Goal: Task Accomplishment & Management: Use online tool/utility

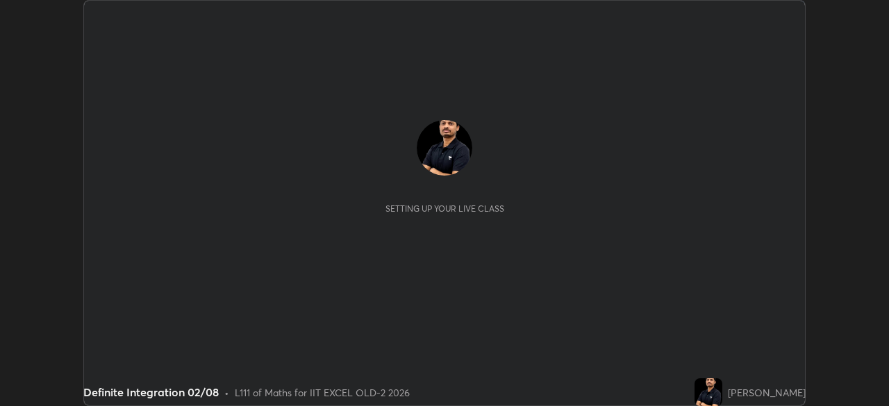
scroll to position [406, 889]
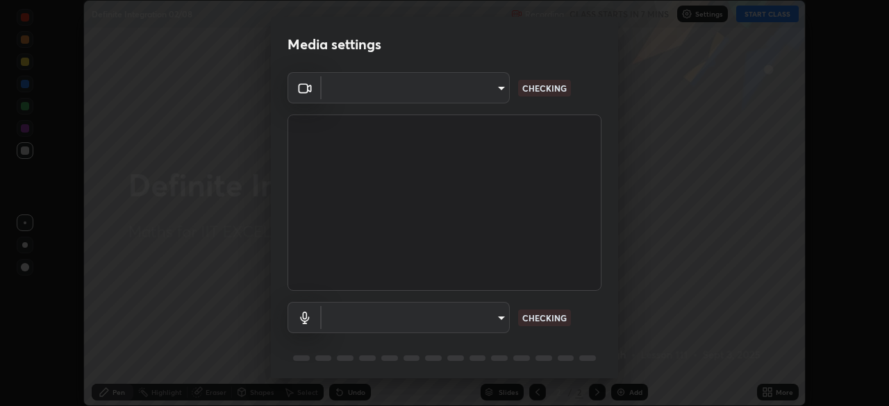
click at [483, 320] on body "Erase all Definite Integration 02/08 Recording CLASS STARTS IN 7 MINS Settings …" at bounding box center [444, 203] width 889 height 406
type input "a2c9e0304fea7a197325265949ed38064ec23766b16e4a4df4757bcf8ee53c87"
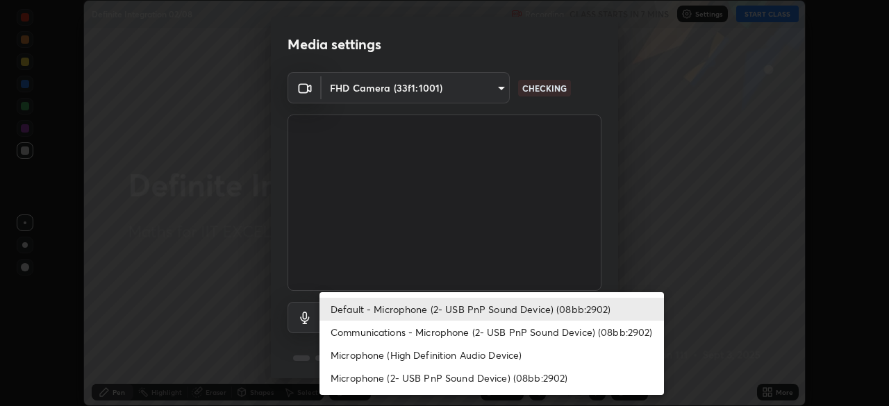
click at [479, 335] on li "Communications - Microphone (2- USB PnP Sound Device) (08bb:2902)" at bounding box center [492, 332] width 345 height 23
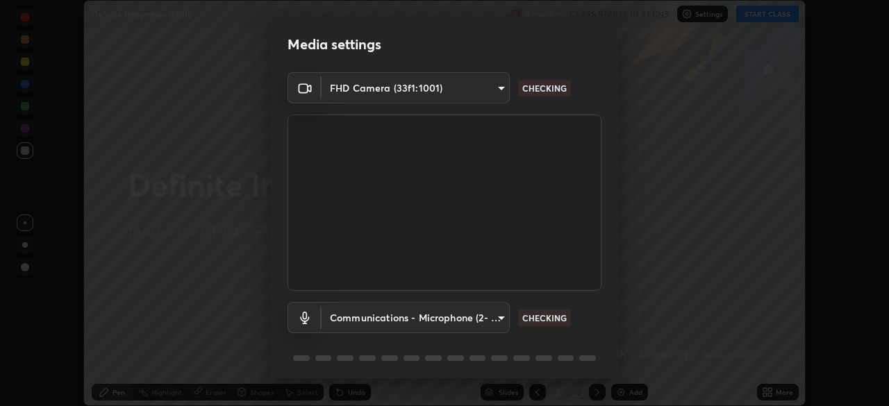
click at [475, 322] on body "Erase all Definite Integration 02/08 Recording CLASS STARTS IN 7 MINS Settings …" at bounding box center [444, 203] width 889 height 406
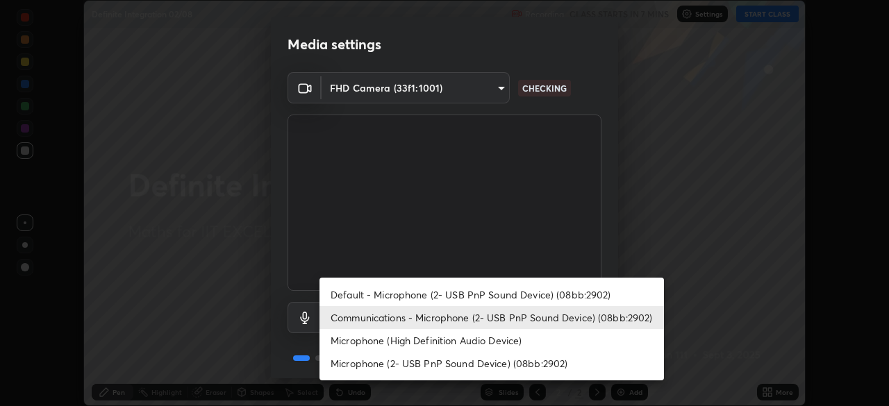
click at [483, 292] on li "Default - Microphone (2- USB PnP Sound Device) (08bb:2902)" at bounding box center [492, 294] width 345 height 23
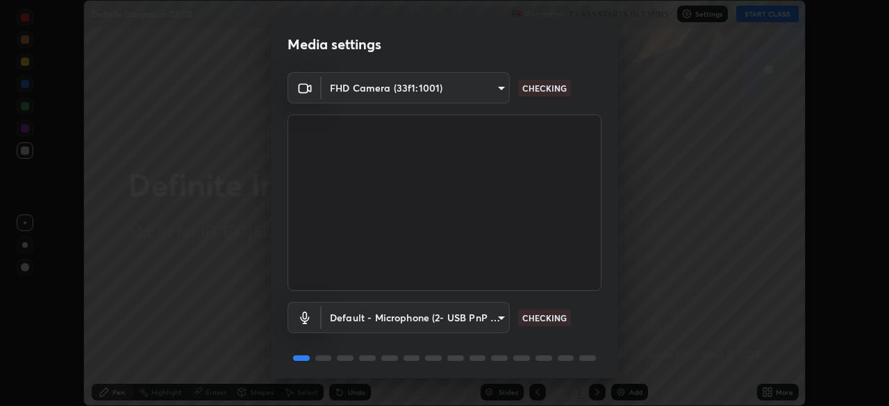
type input "default"
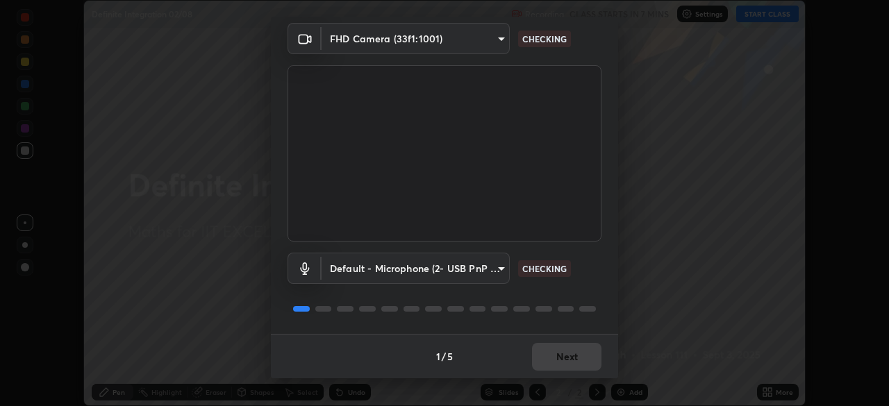
click at [578, 358] on div "1 / 5 Next" at bounding box center [444, 356] width 347 height 44
click at [581, 361] on div "1 / 5 Next" at bounding box center [444, 356] width 347 height 44
click at [583, 361] on div "1 / 5 Next" at bounding box center [444, 356] width 347 height 44
click at [585, 360] on div "1 / 5 Next" at bounding box center [444, 356] width 347 height 44
click at [584, 362] on div "1 / 5 Next" at bounding box center [444, 356] width 347 height 44
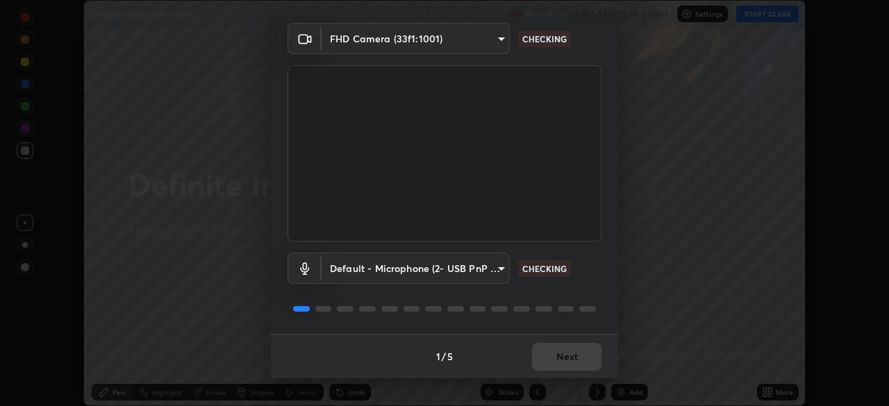
click at [584, 361] on div "1 / 5 Next" at bounding box center [444, 356] width 347 height 44
click at [585, 361] on div "1 / 5 Next" at bounding box center [444, 356] width 347 height 44
click at [581, 359] on div "1 / 5 Next" at bounding box center [444, 356] width 347 height 44
click at [580, 361] on div "1 / 5 Next" at bounding box center [444, 356] width 347 height 44
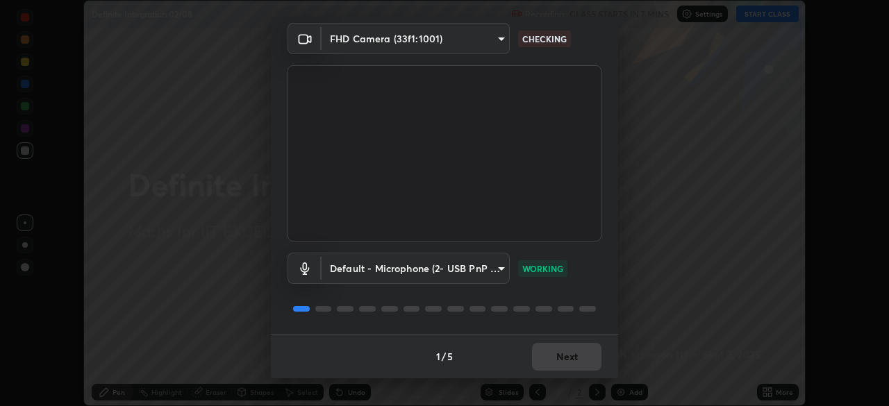
click at [586, 355] on div "1 / 5 Next" at bounding box center [444, 356] width 347 height 44
click at [586, 358] on div "1 / 5 Next" at bounding box center [444, 356] width 347 height 44
click at [587, 356] on div "1 / 5 Next" at bounding box center [444, 356] width 347 height 44
click at [586, 357] on div "1 / 5 Next" at bounding box center [444, 356] width 347 height 44
click at [585, 355] on div "1 / 5 Next" at bounding box center [444, 356] width 347 height 44
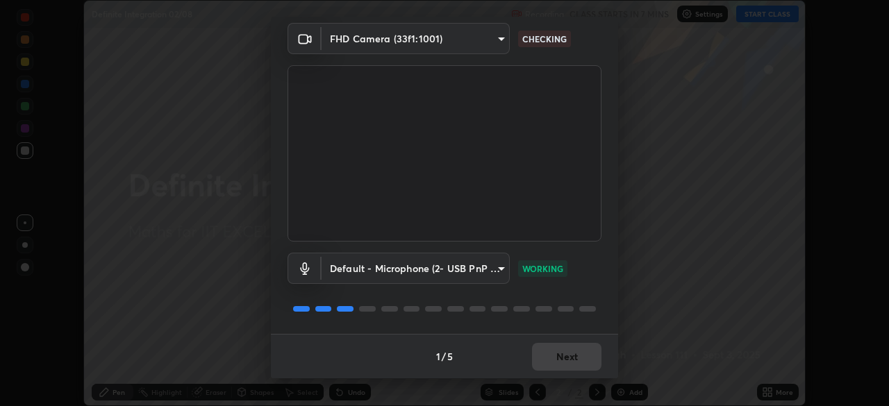
click at [586, 355] on div "1 / 5 Next" at bounding box center [444, 356] width 347 height 44
click at [586, 357] on div "1 / 5 Next" at bounding box center [444, 356] width 347 height 44
click at [587, 357] on div "1 / 5 Next" at bounding box center [444, 356] width 347 height 44
click at [587, 358] on div "1 / 5 Next" at bounding box center [444, 356] width 347 height 44
click at [589, 357] on div "1 / 5 Next" at bounding box center [444, 356] width 347 height 44
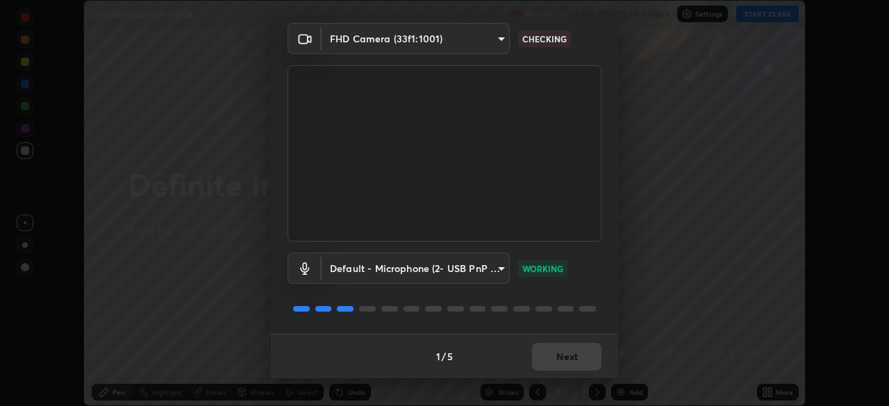
click at [592, 358] on div "1 / 5 Next" at bounding box center [444, 356] width 347 height 44
click at [594, 358] on div "1 / 5 Next" at bounding box center [444, 356] width 347 height 44
click at [590, 361] on div "1 / 5 Next" at bounding box center [444, 356] width 347 height 44
click at [594, 358] on div "1 / 5 Next" at bounding box center [444, 356] width 347 height 44
click at [592, 360] on div "1 / 5 Next" at bounding box center [444, 356] width 347 height 44
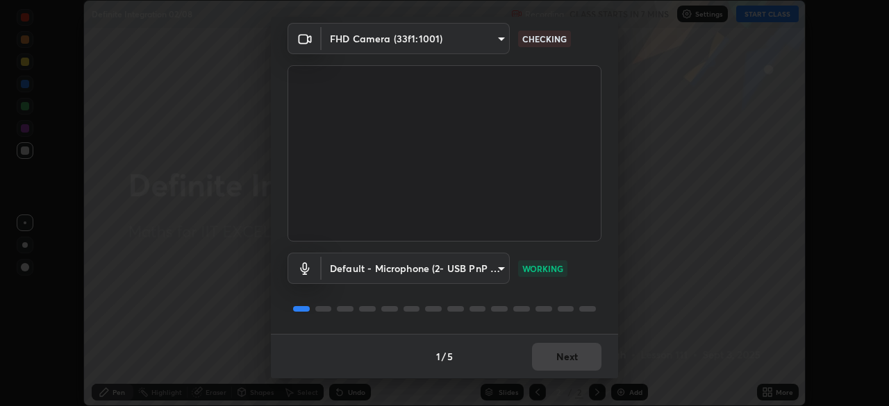
click at [593, 357] on div "1 / 5 Next" at bounding box center [444, 356] width 347 height 44
click at [591, 358] on div "1 / 5 Next" at bounding box center [444, 356] width 347 height 44
click at [588, 359] on div "1 / 5 Next" at bounding box center [444, 356] width 347 height 44
click at [589, 362] on button "Next" at bounding box center [566, 357] width 69 height 28
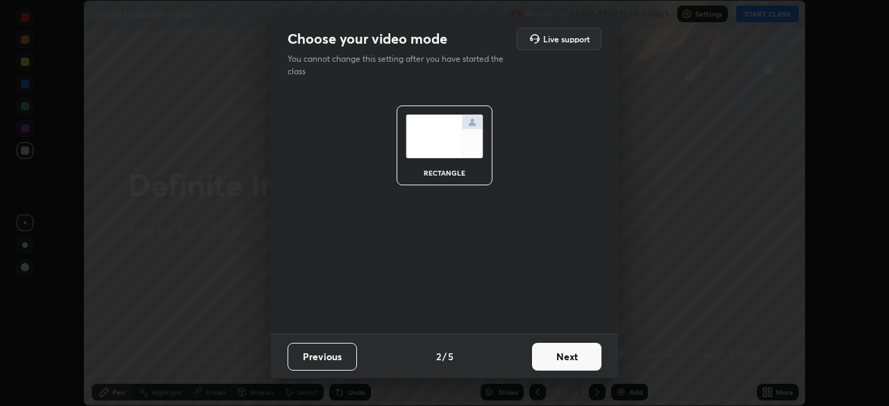
click at [592, 363] on button "Next" at bounding box center [566, 357] width 69 height 28
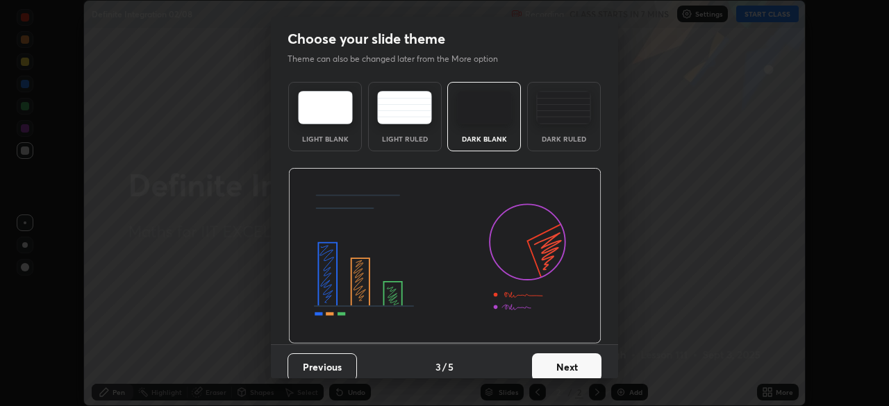
click at [594, 361] on button "Next" at bounding box center [566, 368] width 69 height 28
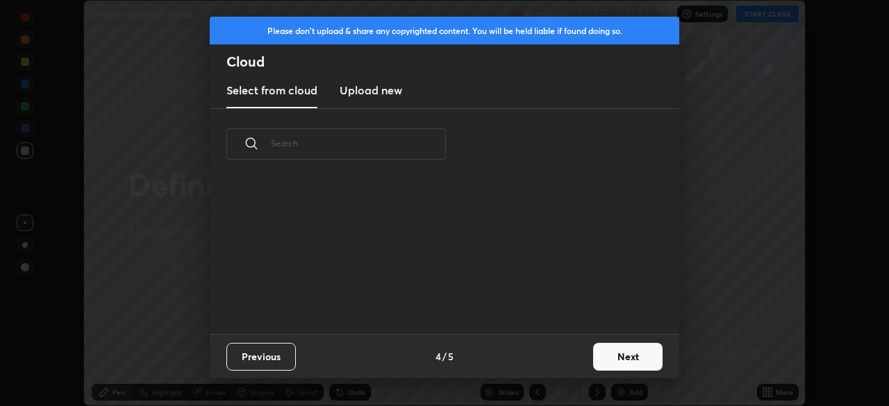
click at [599, 363] on button "Next" at bounding box center [627, 357] width 69 height 28
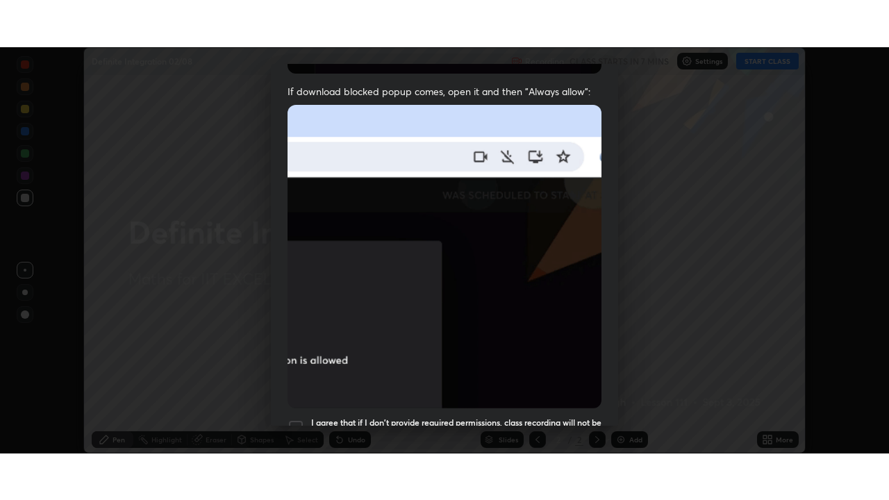
scroll to position [333, 0]
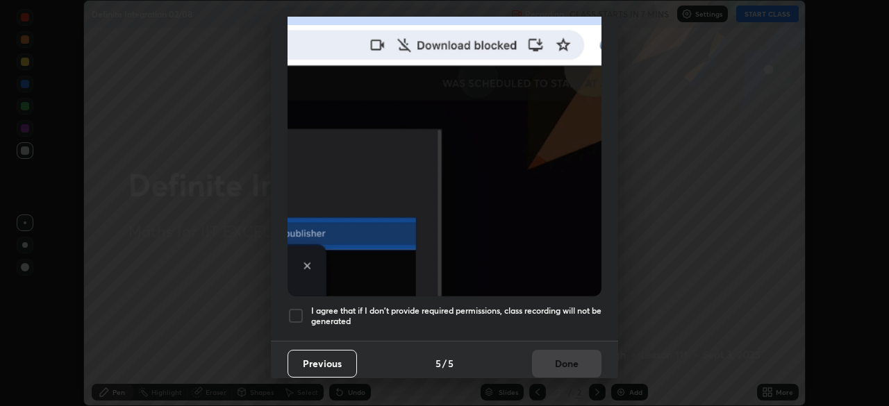
click at [300, 311] on div at bounding box center [296, 316] width 17 height 17
click at [550, 354] on button "Done" at bounding box center [566, 364] width 69 height 28
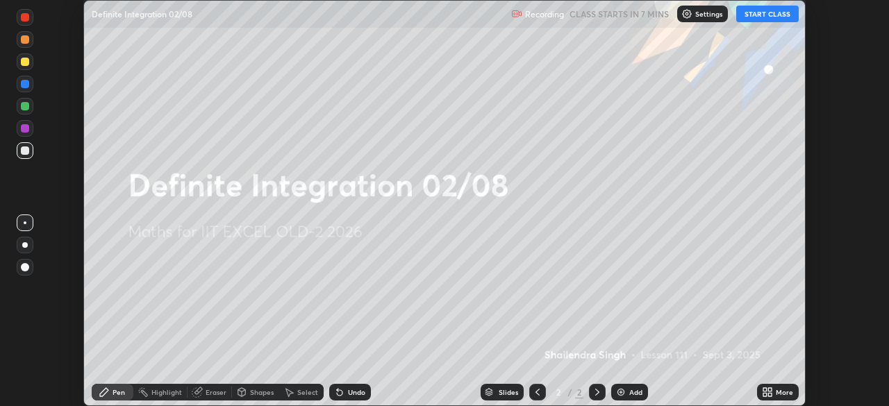
click at [766, 391] on icon at bounding box center [765, 389] width 3 height 3
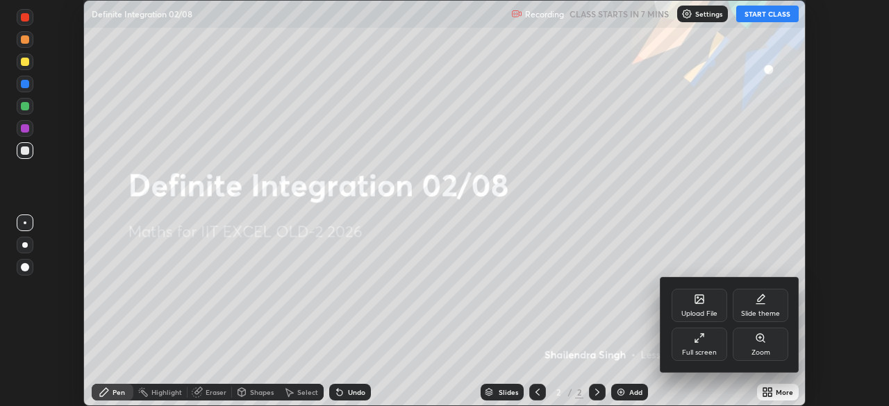
click at [717, 350] on div "Full screen" at bounding box center [700, 344] width 56 height 33
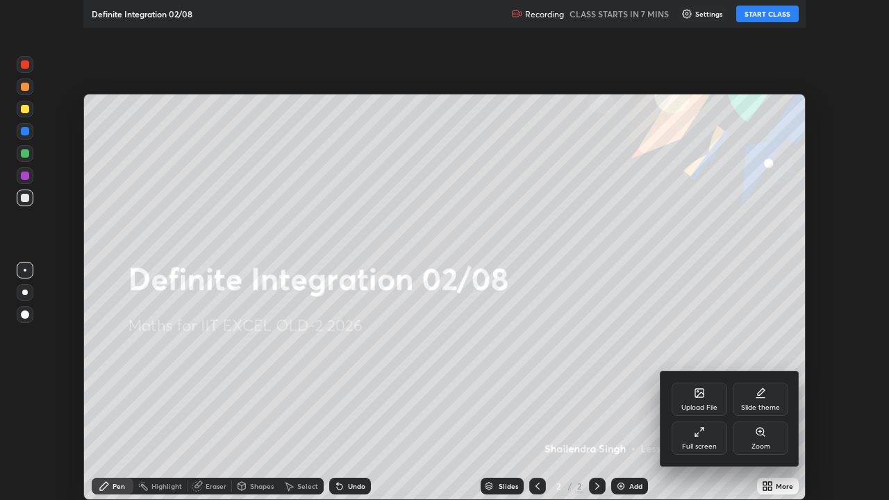
scroll to position [500, 889]
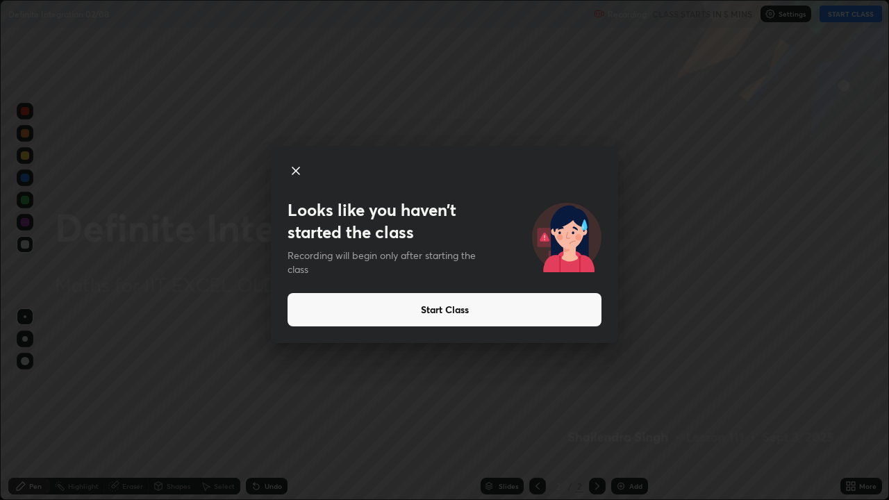
click at [424, 13] on div "Looks like you haven’t started the class Recording will begin only after starti…" at bounding box center [444, 250] width 889 height 500
click at [462, 49] on div "Looks like you haven’t started the class Recording will begin only after starti…" at bounding box center [444, 250] width 889 height 500
click at [412, 211] on h3 "Looks like you haven’t started the class" at bounding box center [384, 221] width 192 height 44
click at [469, 310] on button "Start Class" at bounding box center [445, 309] width 314 height 33
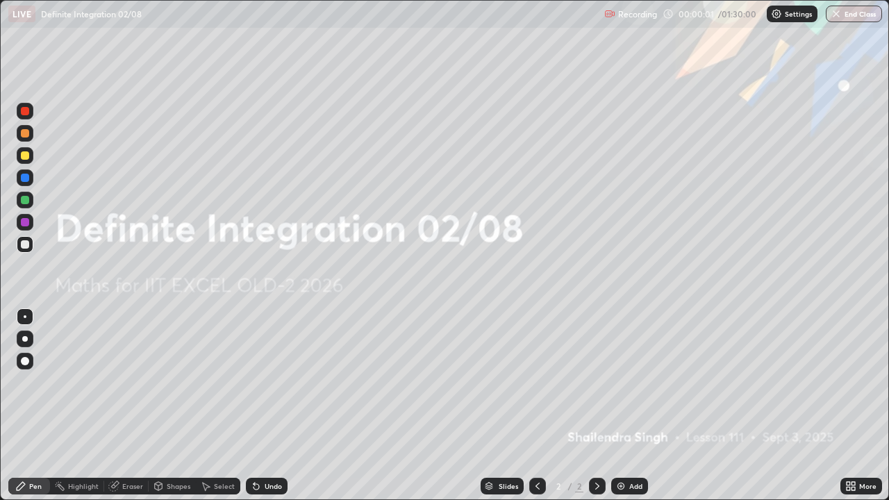
click at [853, 406] on icon at bounding box center [853, 483] width 3 height 3
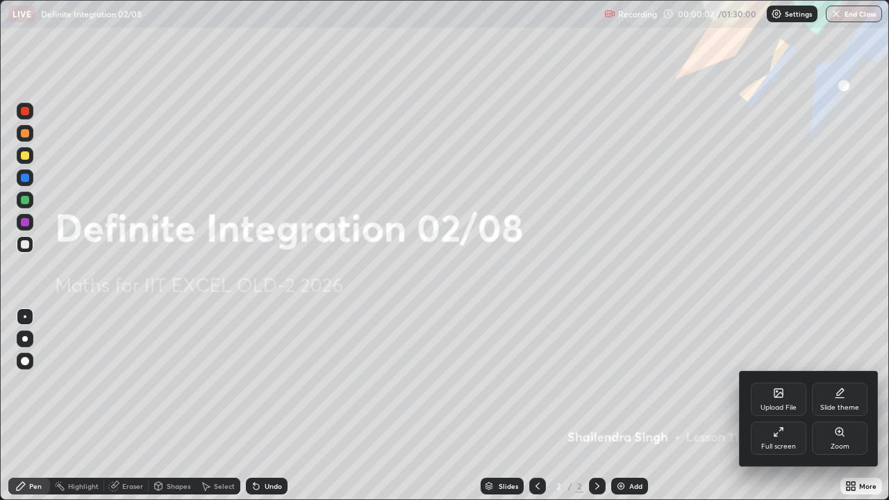
click at [775, 401] on div "Upload File" at bounding box center [779, 399] width 56 height 33
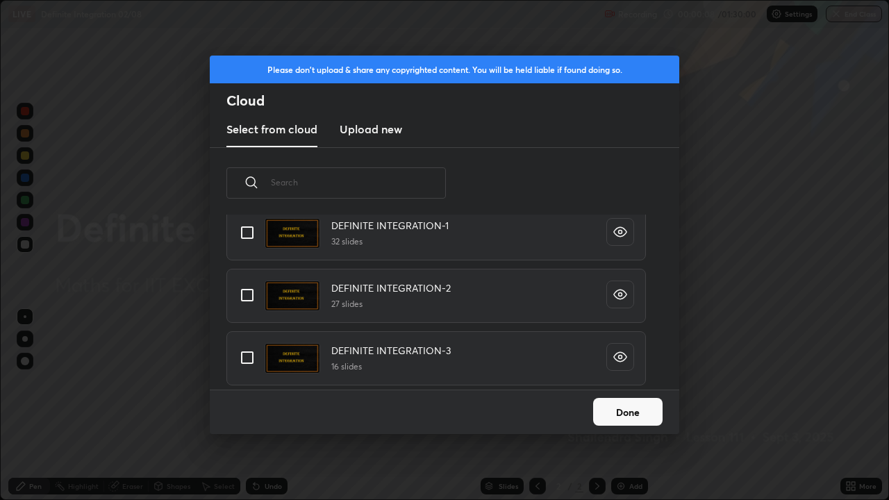
scroll to position [129, 0]
click at [247, 236] on input "grid" at bounding box center [247, 233] width 29 height 29
checkbox input "true"
click at [248, 295] on input "grid" at bounding box center [247, 295] width 29 height 29
checkbox input "true"
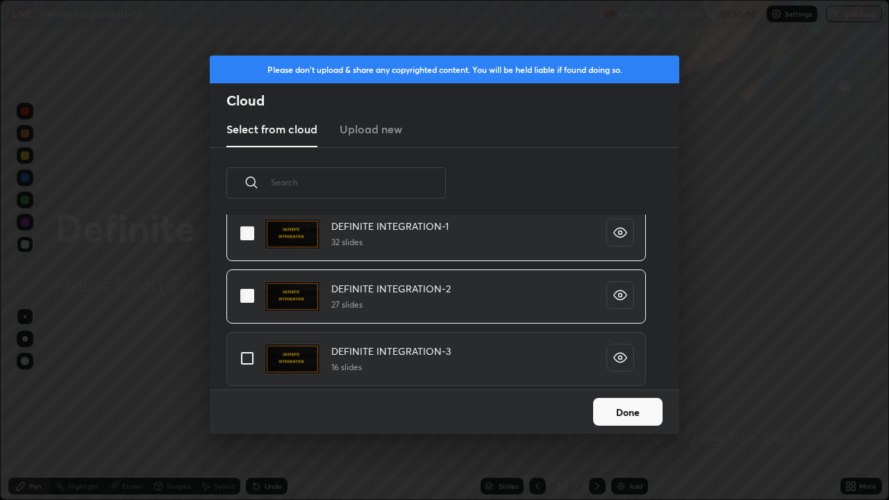
click at [617, 406] on button "Done" at bounding box center [627, 412] width 69 height 28
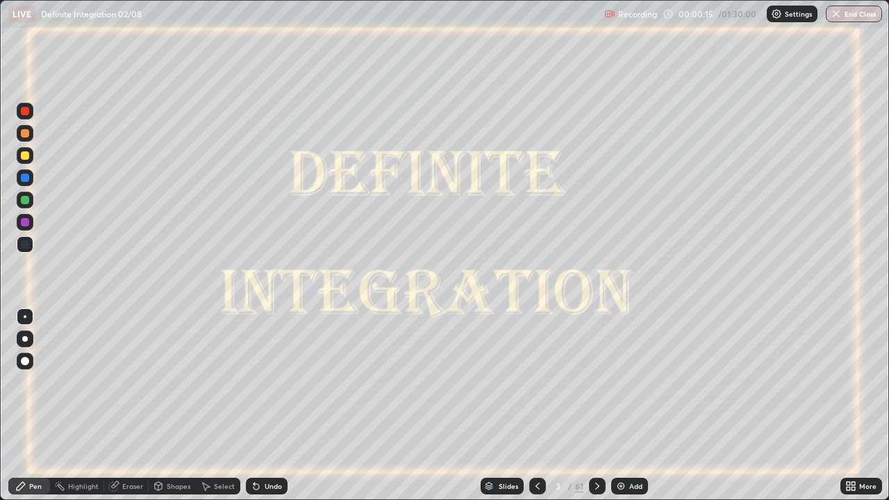
click at [501, 406] on div "Slides" at bounding box center [508, 486] width 19 height 7
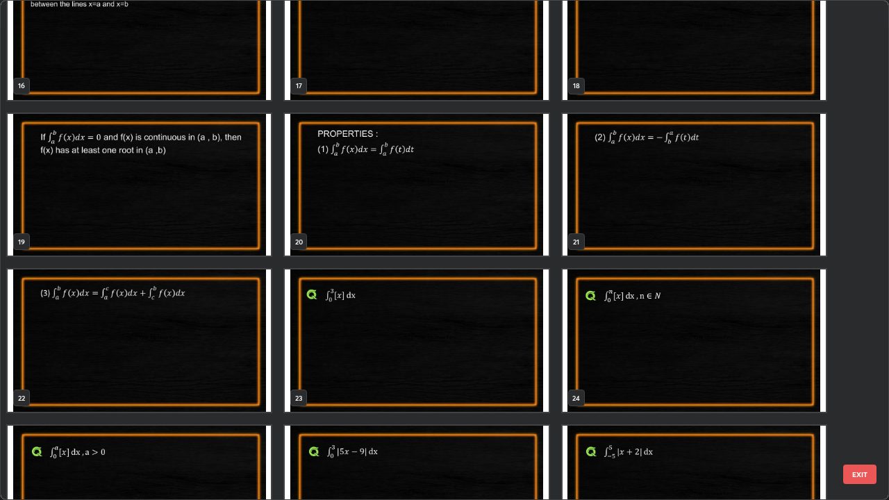
scroll to position [841, 0]
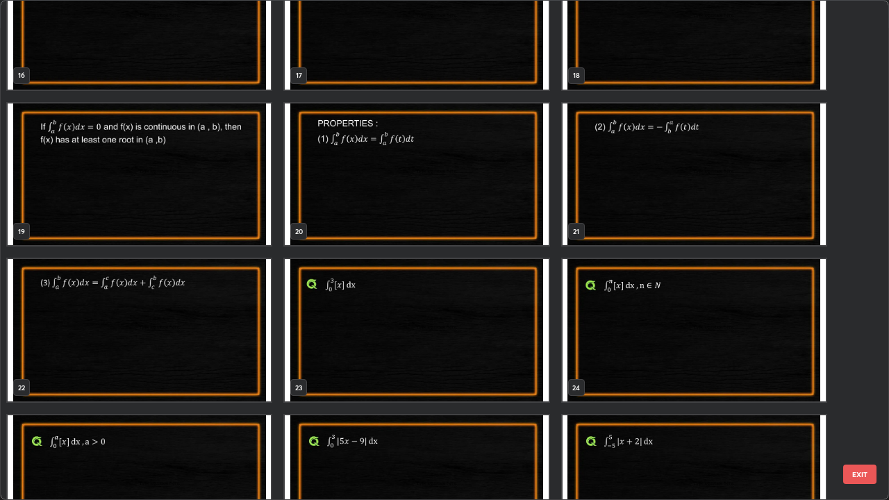
click at [334, 344] on img "grid" at bounding box center [416, 330] width 263 height 142
click at [338, 346] on img "grid" at bounding box center [416, 330] width 263 height 142
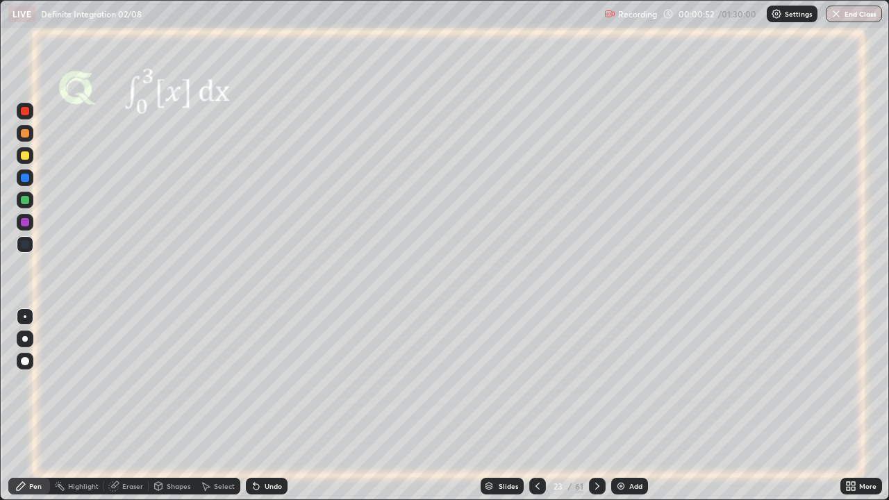
click at [597, 406] on icon at bounding box center [597, 486] width 11 height 11
click at [596, 406] on icon at bounding box center [597, 486] width 11 height 11
click at [30, 224] on div at bounding box center [25, 222] width 17 height 17
click at [255, 406] on icon at bounding box center [257, 487] width 6 height 6
click at [22, 204] on div at bounding box center [25, 200] width 8 height 8
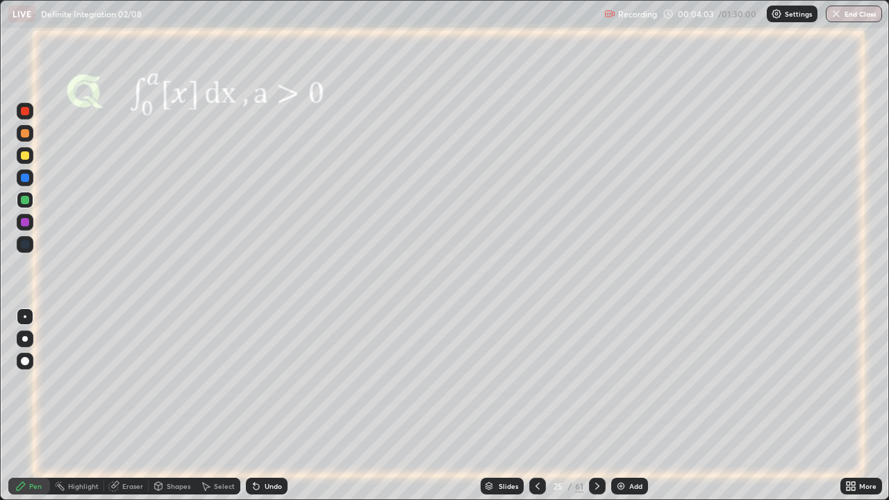
click at [122, 406] on div "Eraser" at bounding box center [132, 486] width 21 height 7
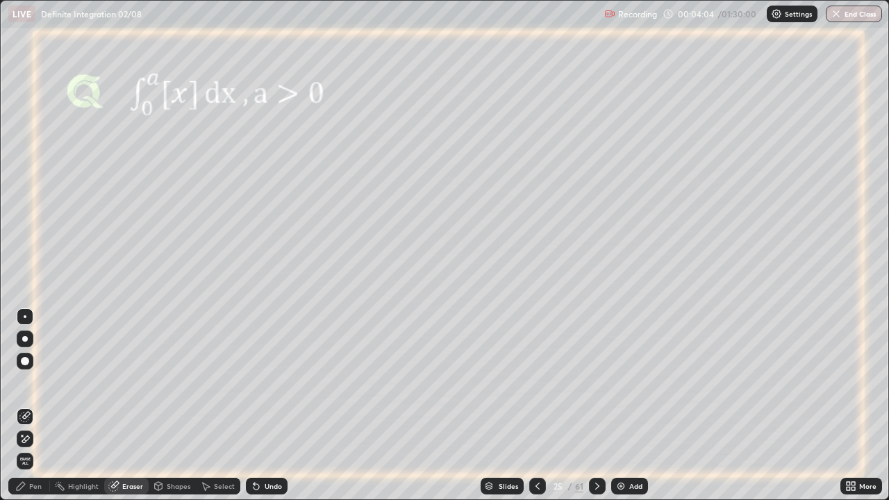
click at [26, 406] on icon at bounding box center [24, 440] width 11 height 12
click at [33, 406] on div "Pen" at bounding box center [35, 486] width 13 height 7
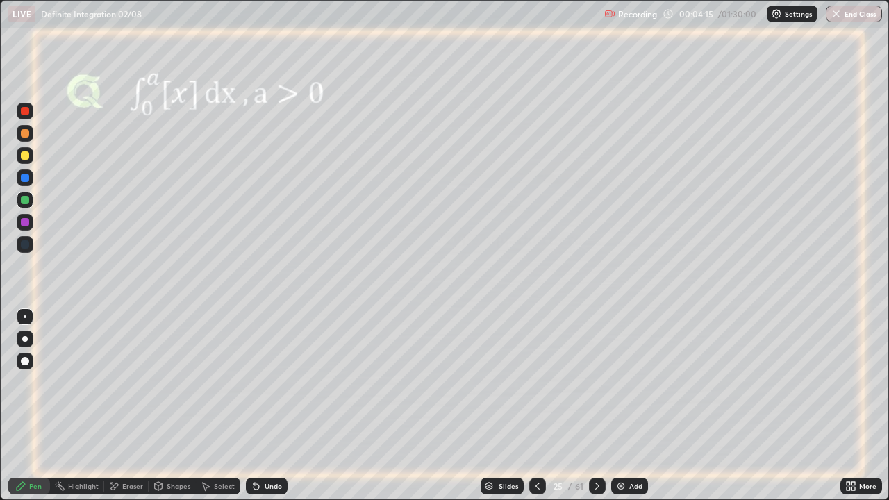
click at [25, 221] on div at bounding box center [25, 222] width 8 height 8
click at [254, 406] on icon at bounding box center [254, 483] width 1 height 1
click at [620, 406] on img at bounding box center [621, 486] width 11 height 11
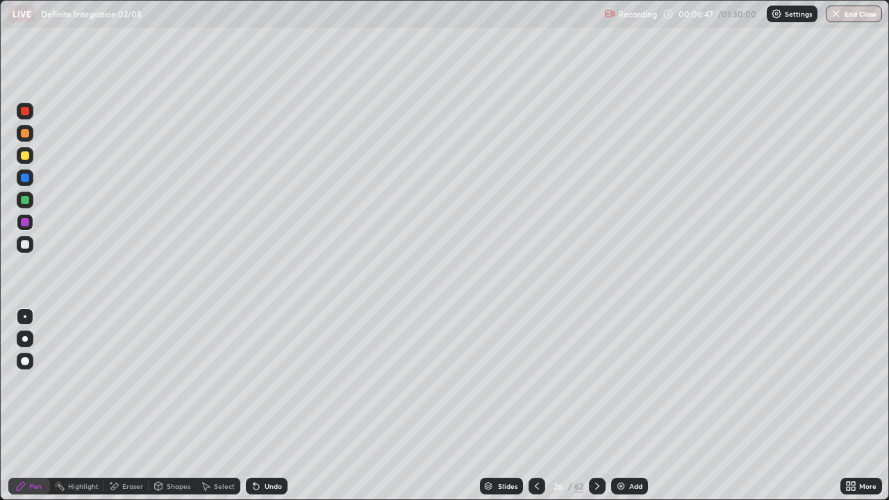
click at [28, 242] on div at bounding box center [25, 244] width 8 height 8
click at [25, 219] on div at bounding box center [25, 222] width 8 height 8
click at [22, 199] on div at bounding box center [25, 200] width 8 height 8
click at [17, 242] on div at bounding box center [25, 244] width 17 height 17
click at [25, 179] on div at bounding box center [25, 178] width 8 height 8
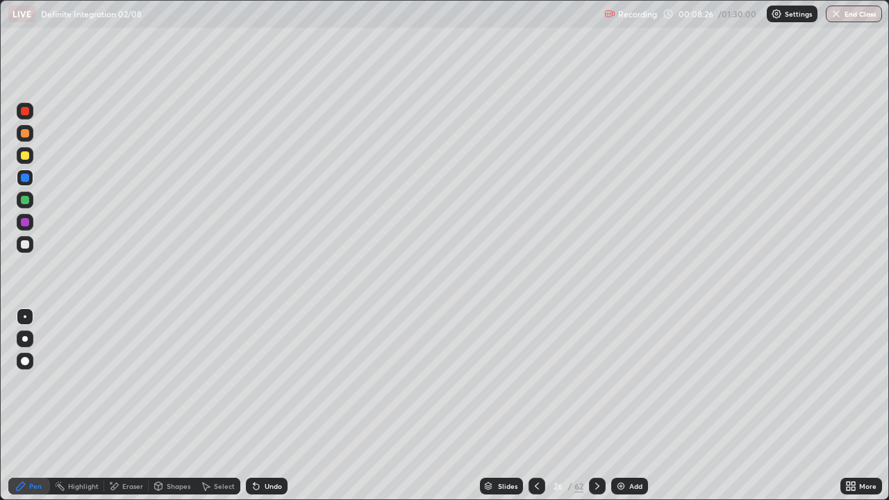
click at [25, 156] on div at bounding box center [25, 155] width 8 height 8
click at [267, 406] on div "Undo" at bounding box center [273, 486] width 17 height 7
click at [261, 406] on div "Undo" at bounding box center [267, 486] width 42 height 17
click at [265, 406] on div "Undo" at bounding box center [273, 486] width 17 height 7
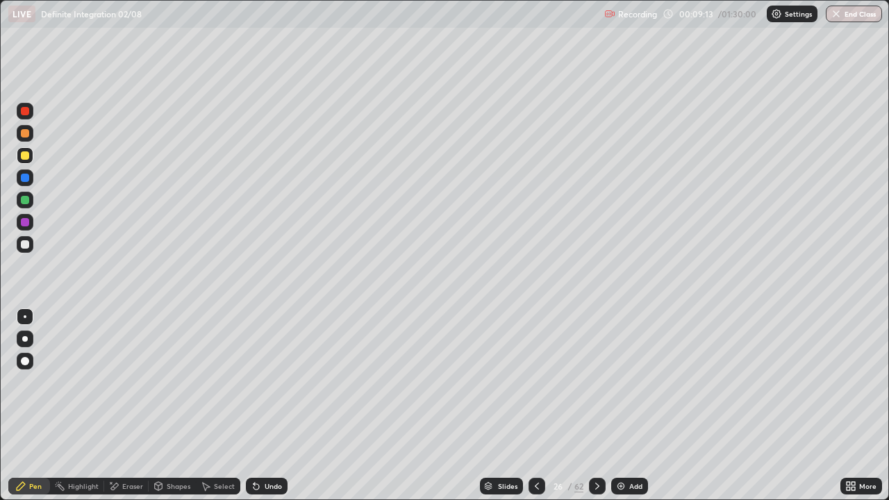
click at [265, 406] on div "Undo" at bounding box center [273, 486] width 17 height 7
click at [534, 406] on icon at bounding box center [536, 486] width 11 height 11
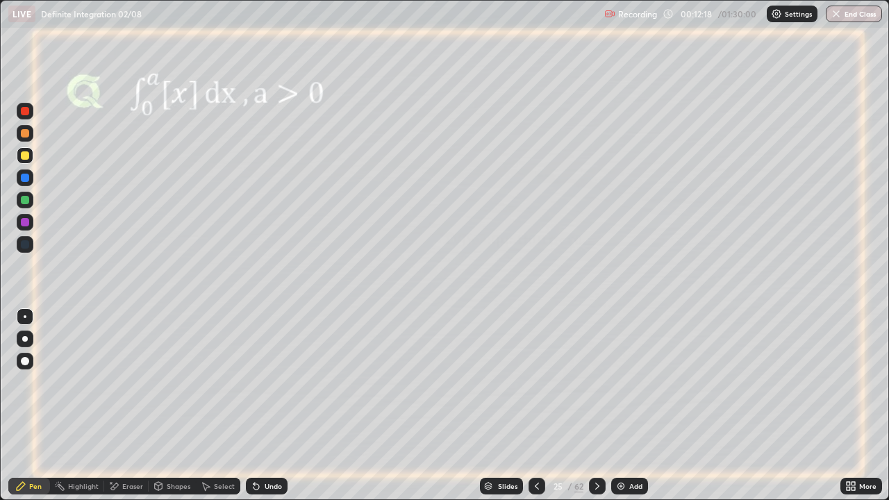
click at [595, 406] on icon at bounding box center [597, 486] width 4 height 7
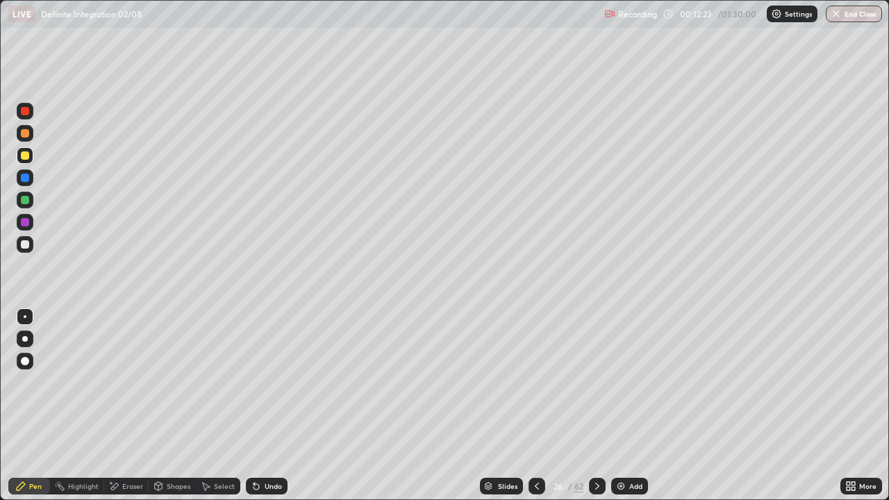
click at [536, 406] on icon at bounding box center [536, 486] width 11 height 11
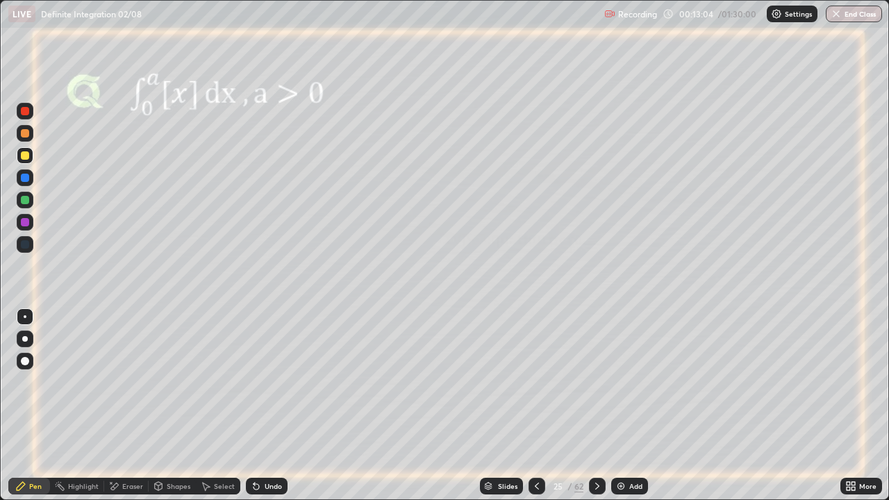
click at [596, 406] on icon at bounding box center [597, 486] width 11 height 11
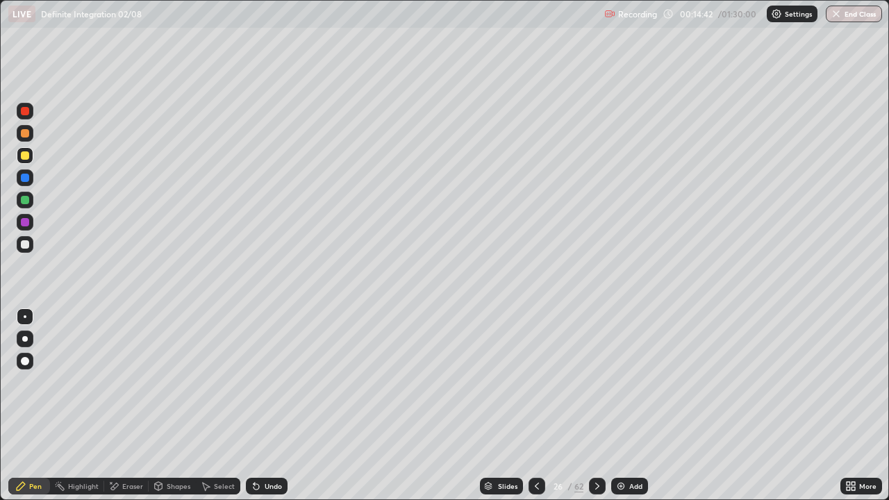
click at [596, 406] on icon at bounding box center [597, 486] width 11 height 11
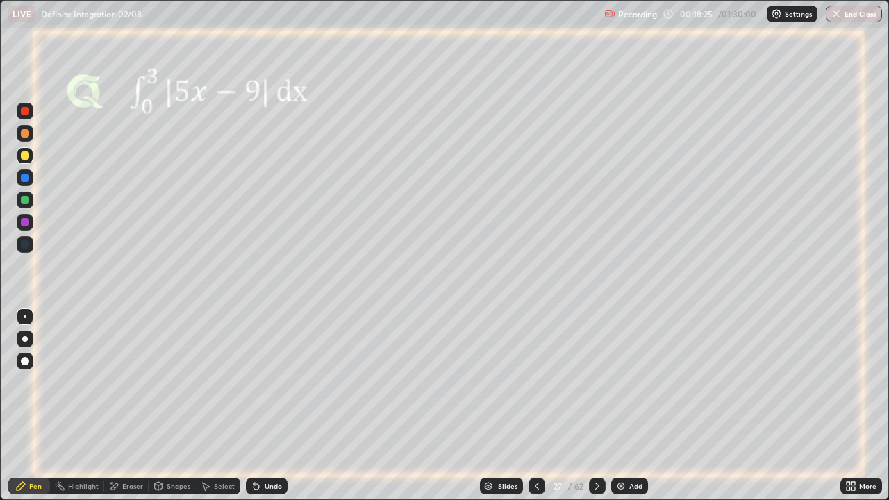
click at [24, 224] on div at bounding box center [25, 222] width 8 height 8
click at [137, 406] on div "Eraser" at bounding box center [132, 486] width 21 height 7
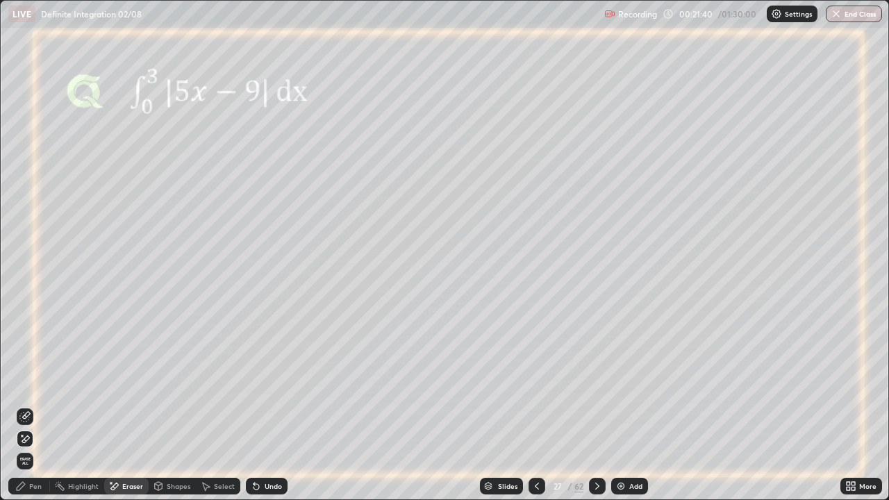
click at [33, 406] on div "Pen" at bounding box center [29, 486] width 42 height 17
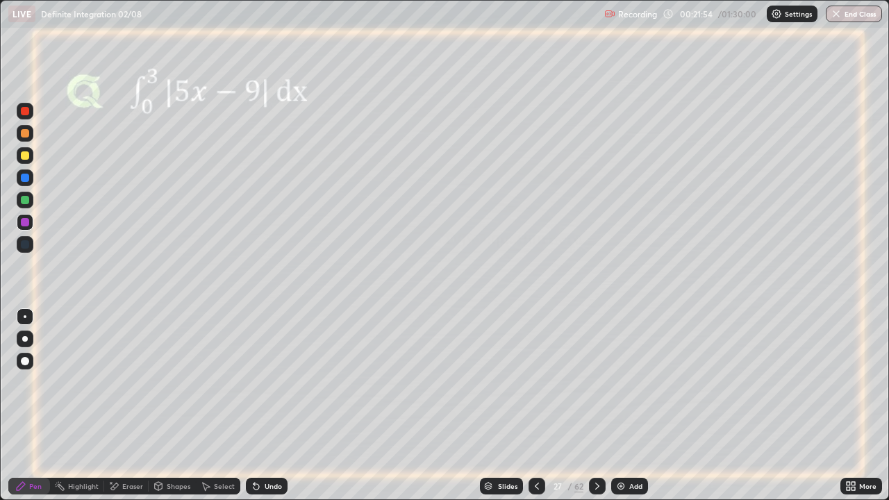
click at [26, 203] on div at bounding box center [25, 200] width 8 height 8
click at [26, 222] on div at bounding box center [25, 222] width 8 height 8
click at [597, 406] on icon at bounding box center [597, 486] width 4 height 7
click at [595, 406] on icon at bounding box center [597, 486] width 11 height 11
click at [266, 406] on div "Undo" at bounding box center [273, 486] width 17 height 7
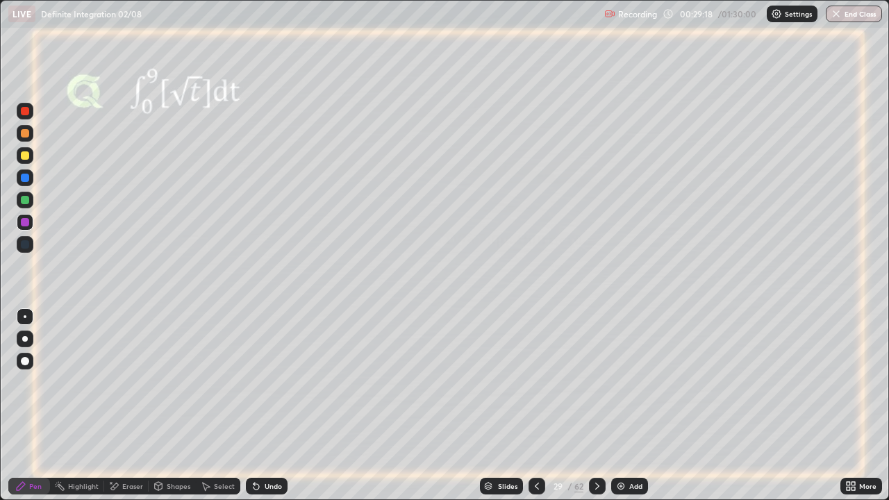
click at [130, 406] on div "Eraser" at bounding box center [132, 486] width 21 height 7
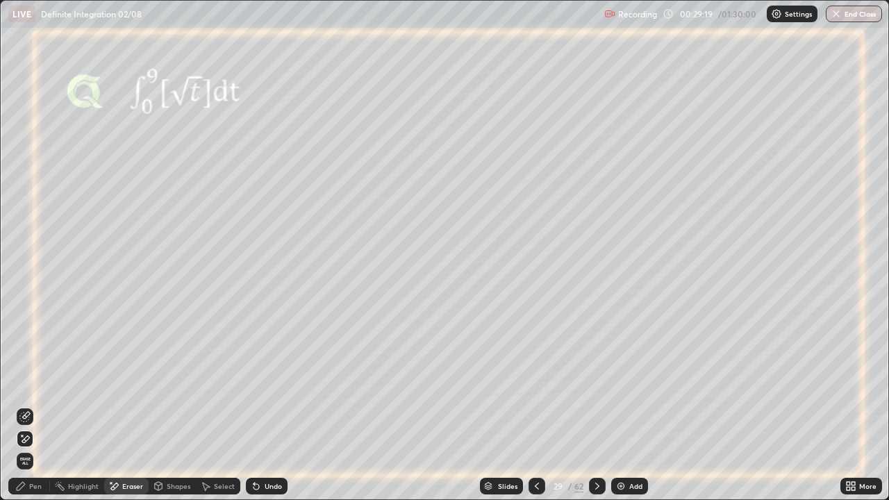
click at [28, 406] on icon at bounding box center [24, 416] width 11 height 11
click at [29, 406] on div "Pen" at bounding box center [35, 486] width 13 height 7
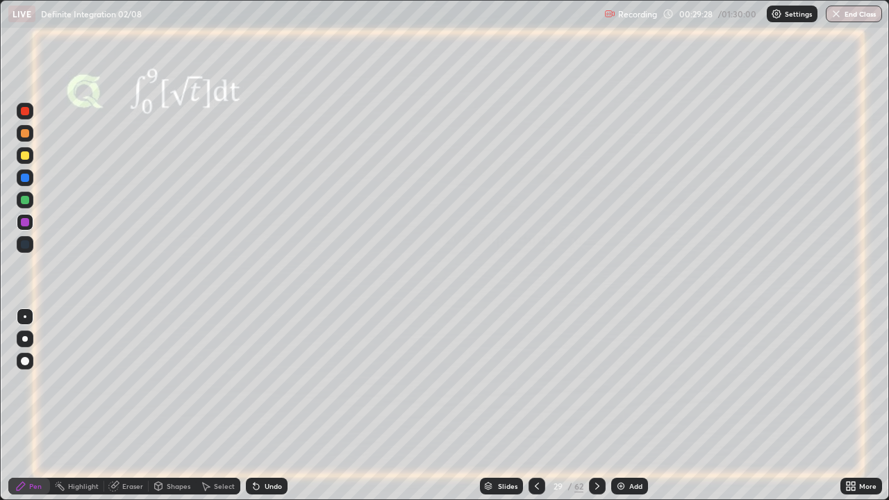
click at [128, 406] on div "Eraser" at bounding box center [132, 486] width 21 height 7
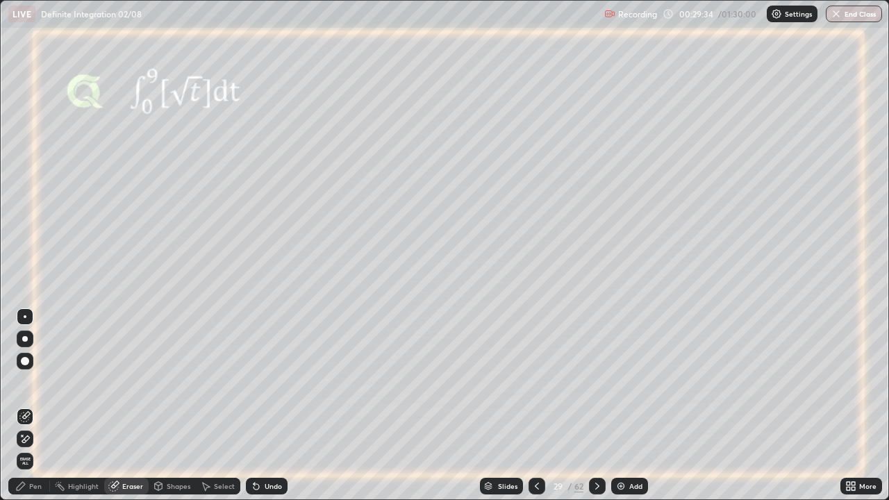
click at [35, 406] on div "Pen" at bounding box center [35, 486] width 13 height 7
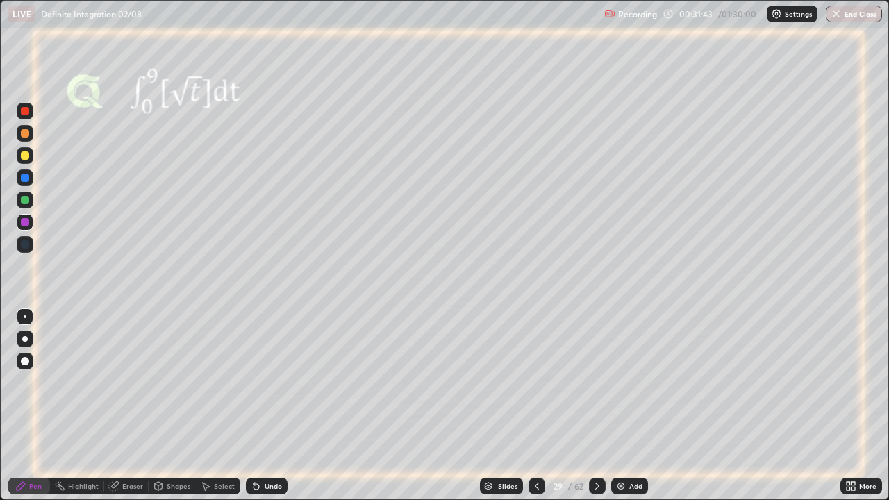
click at [254, 406] on icon at bounding box center [257, 487] width 6 height 6
click at [596, 406] on icon at bounding box center [597, 486] width 11 height 11
click at [597, 406] on icon at bounding box center [597, 486] width 4 height 7
click at [600, 406] on icon at bounding box center [597, 486] width 11 height 11
click at [618, 406] on img at bounding box center [621, 486] width 11 height 11
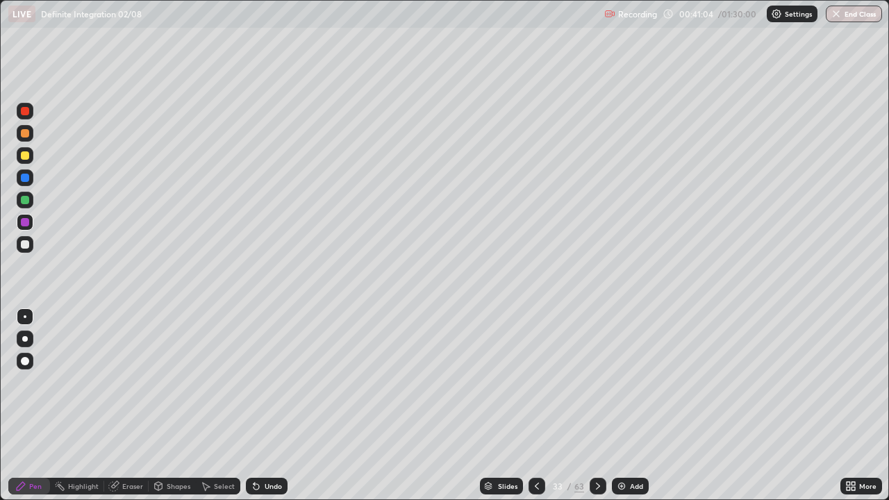
click at [254, 406] on icon at bounding box center [257, 487] width 6 height 6
click at [24, 201] on div at bounding box center [25, 200] width 8 height 8
click at [254, 406] on icon at bounding box center [254, 483] width 1 height 1
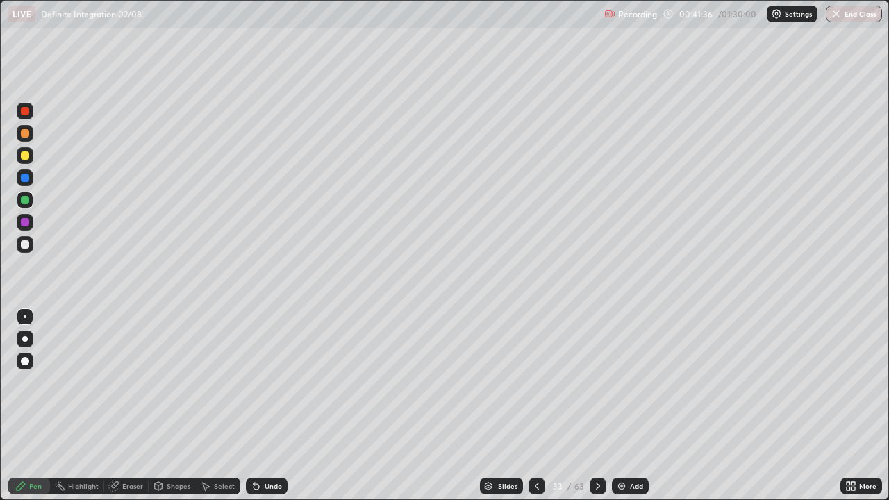
click at [254, 406] on icon at bounding box center [257, 487] width 6 height 6
click at [280, 406] on div "Undo" at bounding box center [273, 486] width 17 height 7
click at [25, 245] on div at bounding box center [25, 244] width 8 height 8
click at [23, 221] on div at bounding box center [25, 222] width 8 height 8
click at [536, 406] on icon at bounding box center [536, 486] width 11 height 11
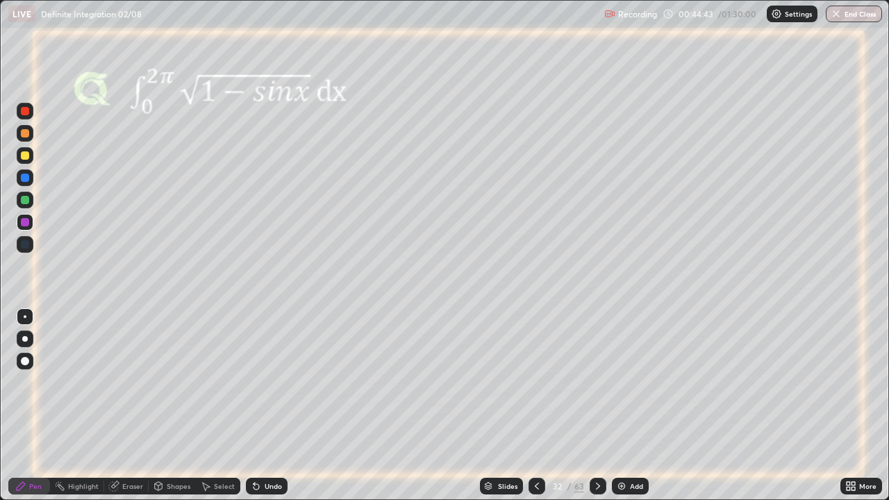
click at [26, 197] on div at bounding box center [25, 200] width 8 height 8
click at [162, 406] on icon at bounding box center [158, 486] width 11 height 11
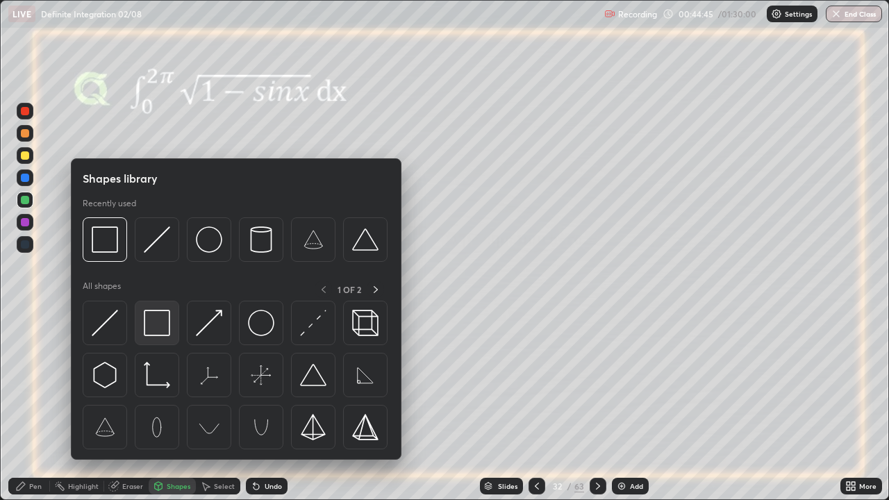
click at [147, 327] on img at bounding box center [157, 323] width 26 height 26
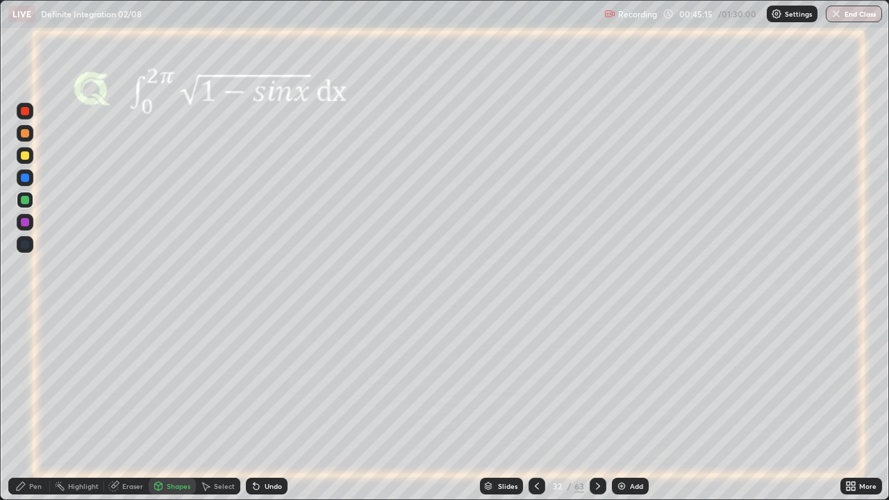
click at [26, 157] on div at bounding box center [25, 155] width 8 height 8
click at [201, 406] on icon at bounding box center [205, 486] width 11 height 11
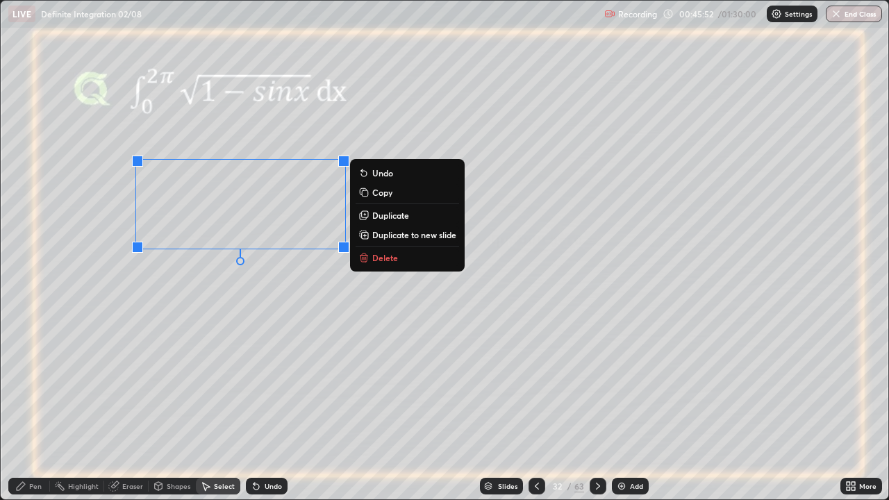
click at [360, 194] on icon at bounding box center [363, 192] width 6 height 6
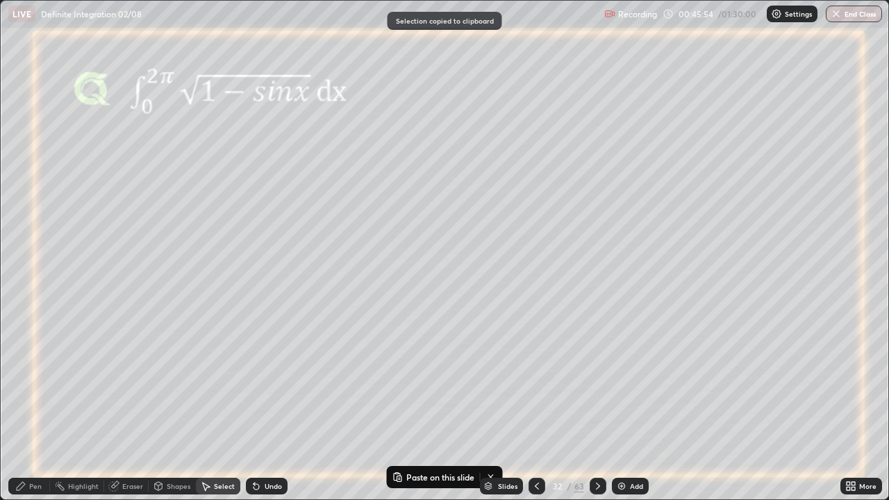
click at [595, 406] on icon at bounding box center [598, 486] width 11 height 11
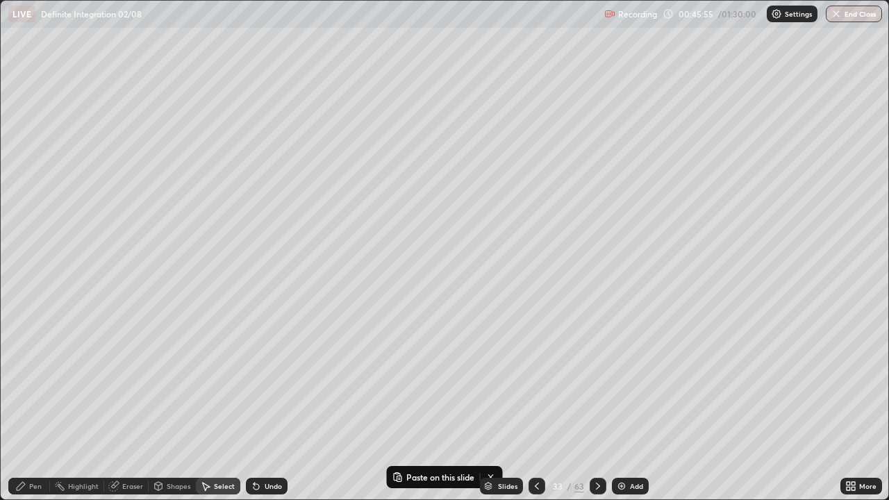
click at [620, 406] on img at bounding box center [621, 486] width 11 height 11
click at [125, 120] on button "Paste here" at bounding box center [140, 118] width 60 height 17
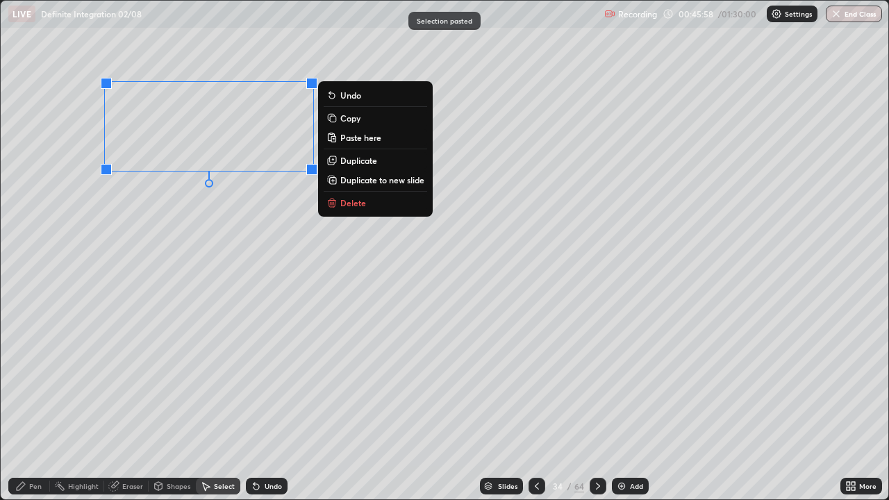
click at [138, 181] on div "0 ° Undo Copy Paste here Duplicate Duplicate to new slide Delete" at bounding box center [445, 250] width 888 height 499
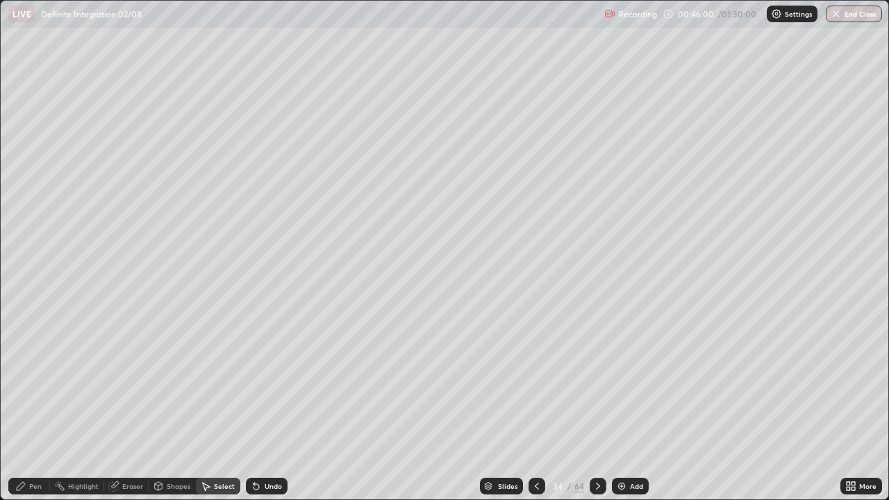
click at [31, 406] on div "Pen" at bounding box center [35, 486] width 13 height 7
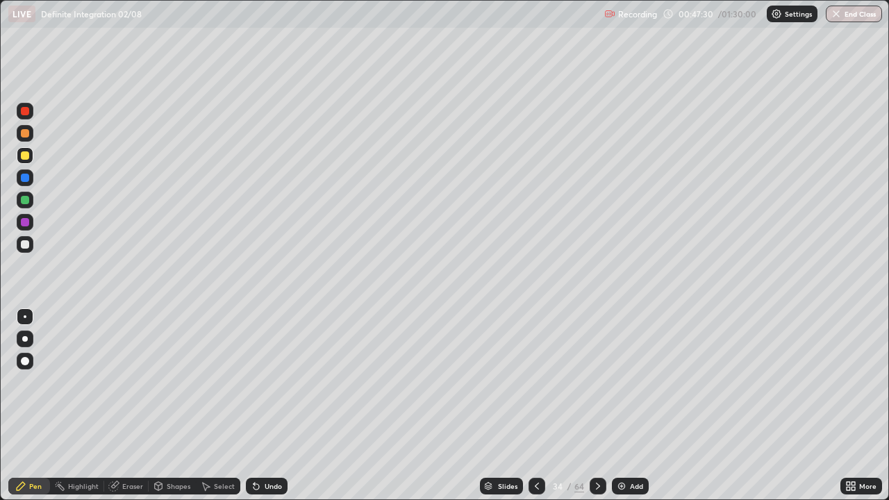
click at [536, 406] on icon at bounding box center [536, 486] width 11 height 11
click at [534, 406] on icon at bounding box center [536, 486] width 11 height 11
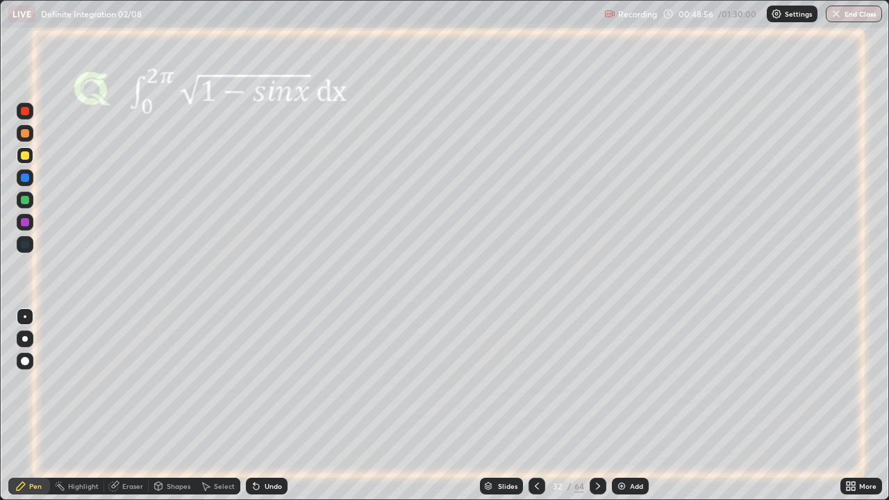
click at [597, 406] on icon at bounding box center [598, 486] width 11 height 11
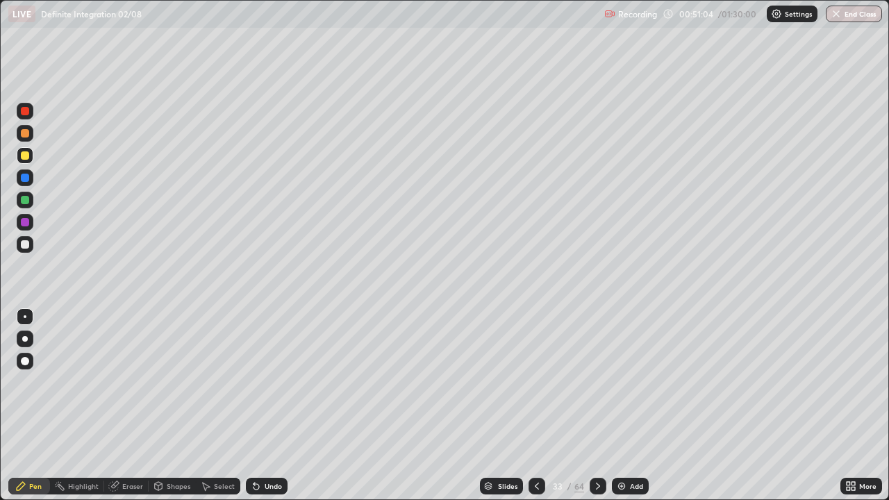
click at [598, 406] on icon at bounding box center [598, 486] width 11 height 11
click at [597, 406] on icon at bounding box center [598, 486] width 11 height 11
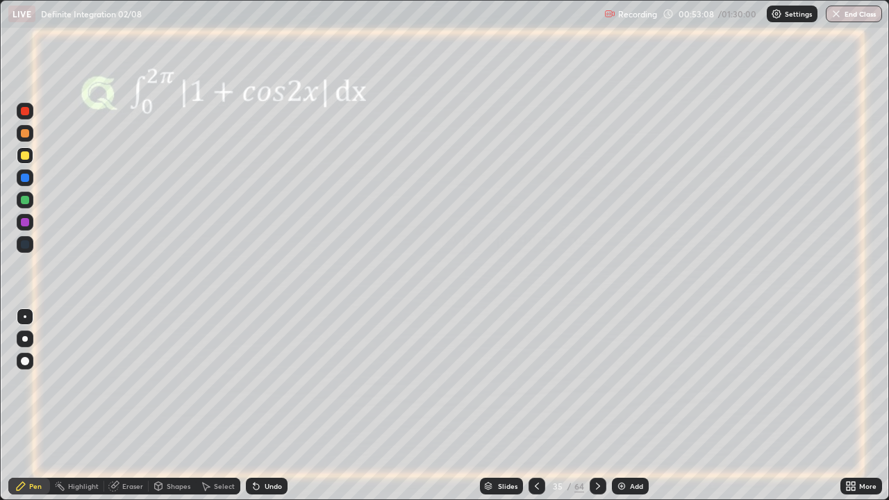
click at [24, 203] on div at bounding box center [25, 200] width 8 height 8
click at [258, 406] on icon at bounding box center [256, 486] width 11 height 11
click at [597, 406] on icon at bounding box center [598, 486] width 11 height 11
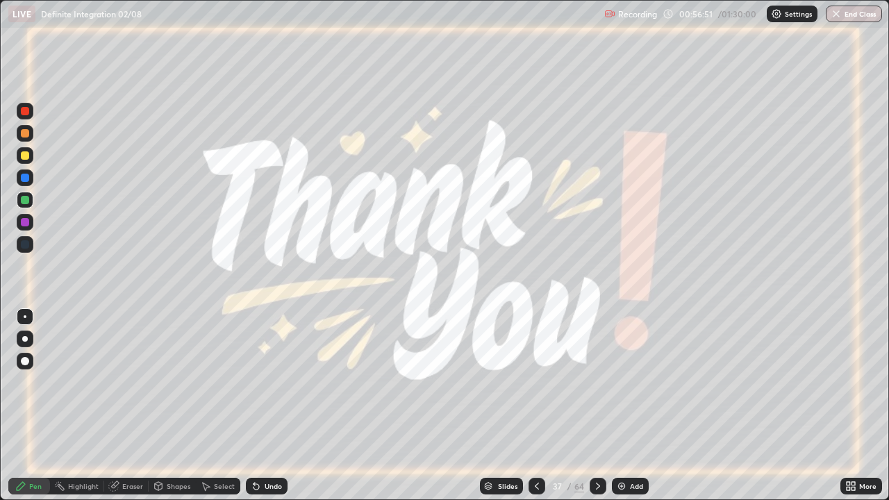
click at [597, 406] on icon at bounding box center [598, 486] width 11 height 11
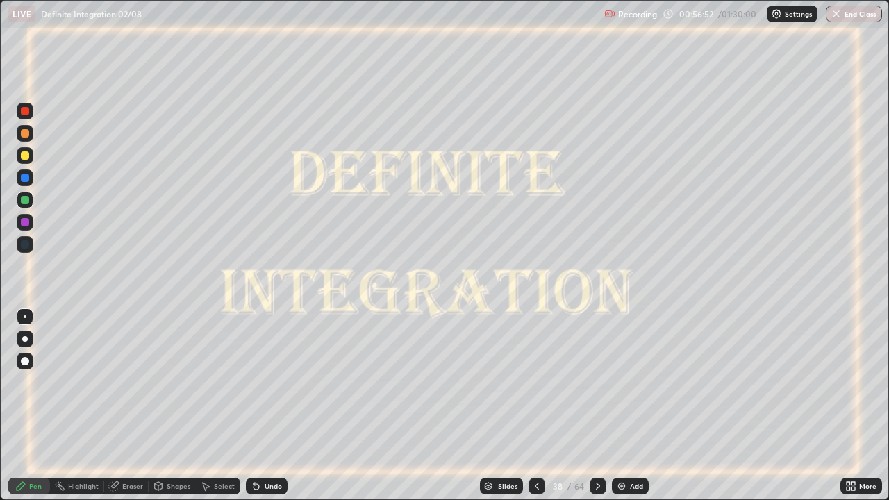
click at [597, 406] on icon at bounding box center [598, 486] width 11 height 11
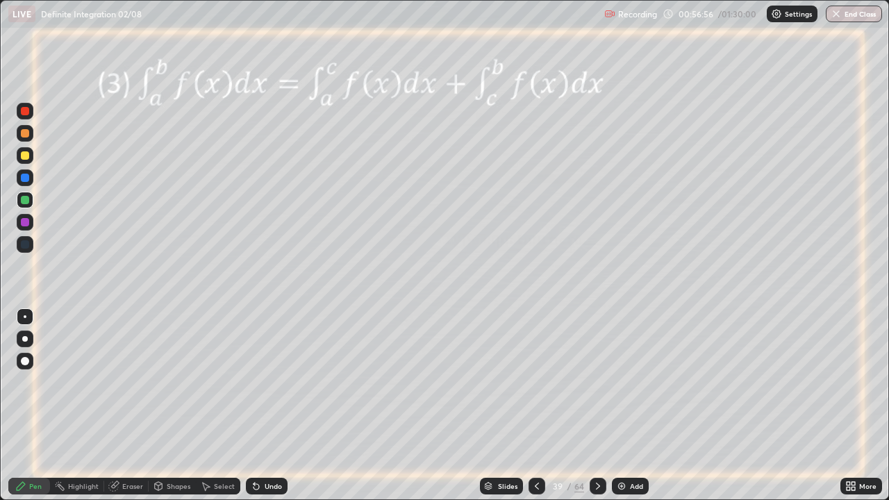
click at [506, 406] on div "Slides" at bounding box center [507, 486] width 19 height 7
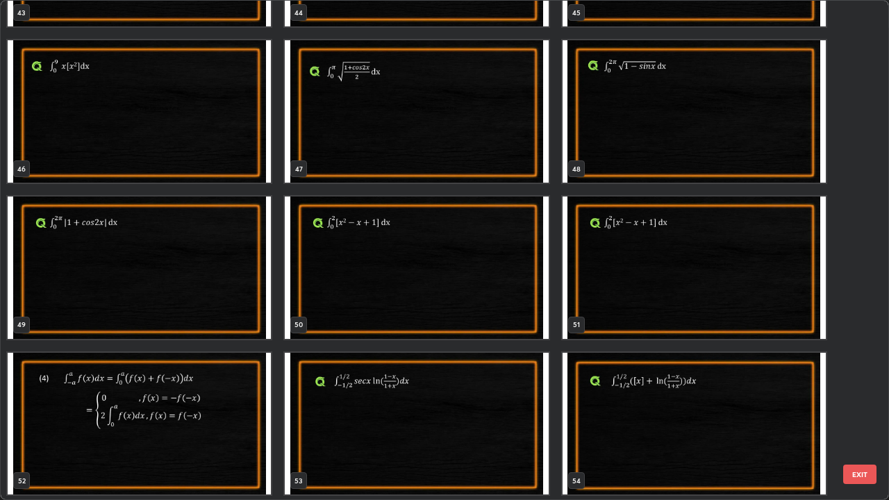
scroll to position [2321, 0]
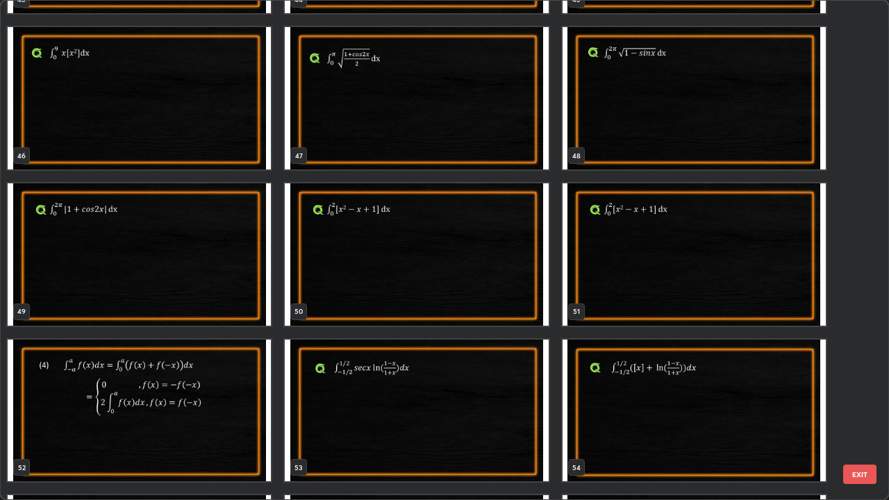
click at [427, 280] on img "grid" at bounding box center [416, 254] width 263 height 142
click at [427, 277] on img "grid" at bounding box center [416, 254] width 263 height 142
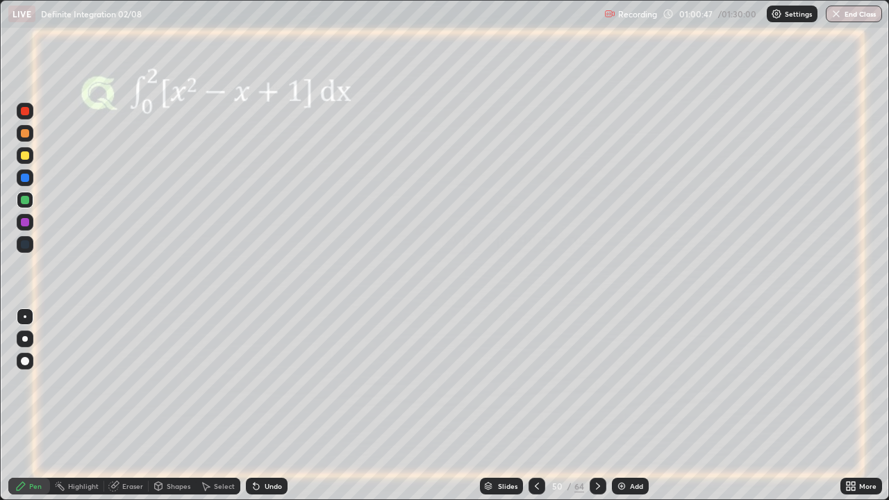
click at [28, 179] on div at bounding box center [25, 178] width 8 height 8
click at [25, 227] on div at bounding box center [25, 222] width 17 height 17
click at [25, 154] on div at bounding box center [25, 155] width 8 height 8
click at [28, 115] on div at bounding box center [25, 111] width 17 height 17
click at [265, 406] on div "Undo" at bounding box center [273, 486] width 17 height 7
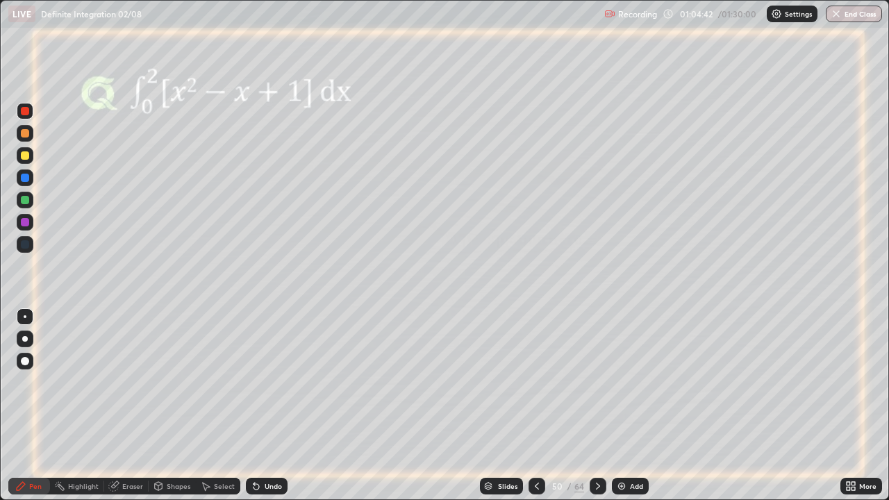
click at [265, 406] on div "Undo" at bounding box center [273, 486] width 17 height 7
click at [597, 406] on icon at bounding box center [598, 486] width 11 height 11
click at [596, 406] on icon at bounding box center [598, 486] width 4 height 7
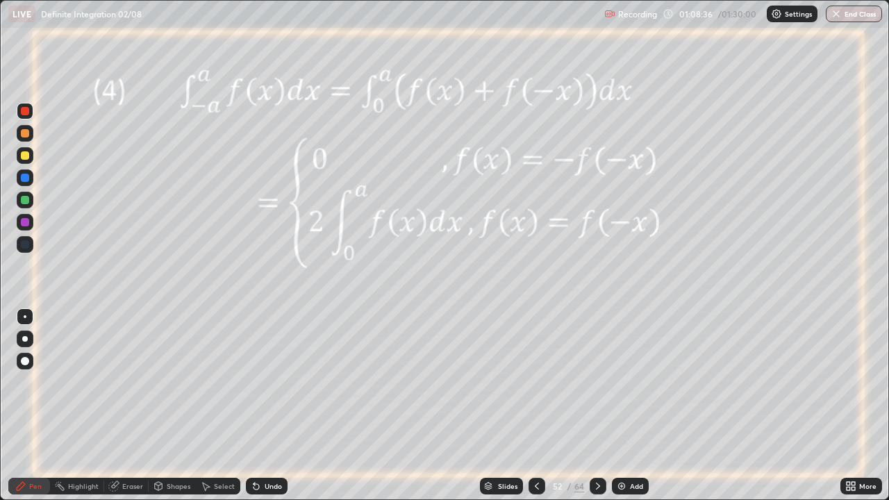
click at [622, 406] on img at bounding box center [621, 486] width 11 height 11
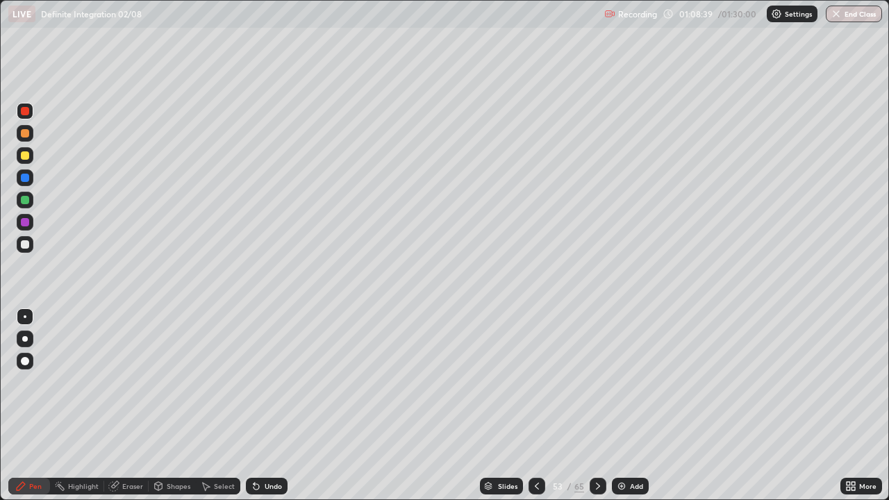
click at [27, 180] on div at bounding box center [25, 178] width 8 height 8
click at [26, 247] on div at bounding box center [25, 244] width 8 height 8
click at [121, 406] on div "Eraser" at bounding box center [126, 486] width 44 height 17
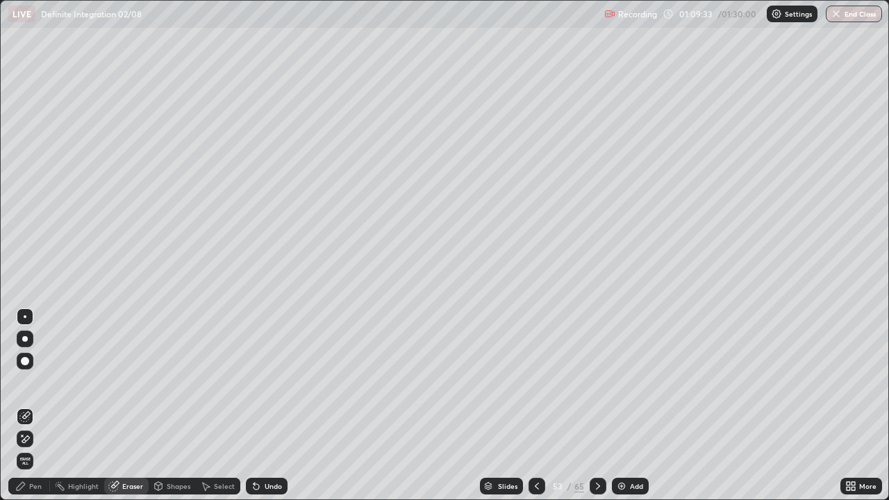
click at [24, 406] on icon at bounding box center [20, 486] width 11 height 11
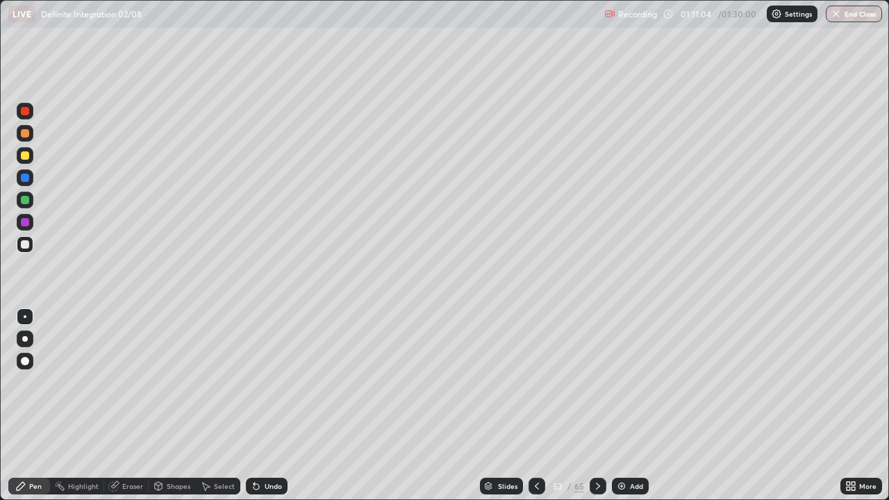
click at [271, 406] on div "Undo" at bounding box center [273, 486] width 17 height 7
click at [277, 406] on div "Undo" at bounding box center [273, 486] width 17 height 7
click at [536, 406] on icon at bounding box center [536, 486] width 11 height 11
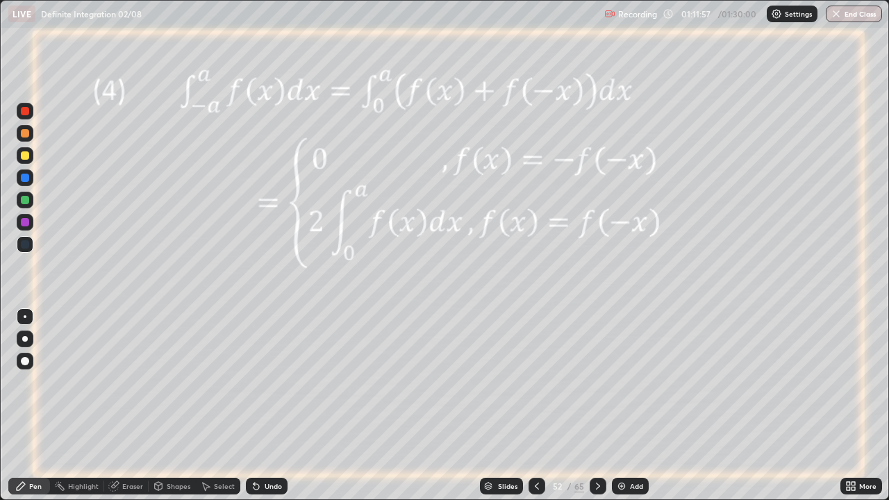
click at [35, 406] on div "Pen" at bounding box center [35, 486] width 13 height 7
click at [25, 223] on div at bounding box center [25, 222] width 8 height 8
click at [596, 406] on icon at bounding box center [598, 486] width 11 height 11
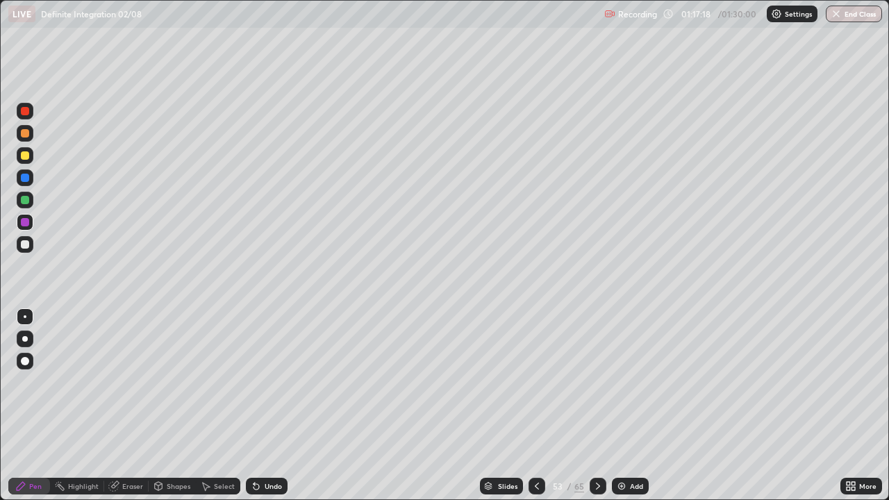
click at [596, 406] on icon at bounding box center [598, 486] width 11 height 11
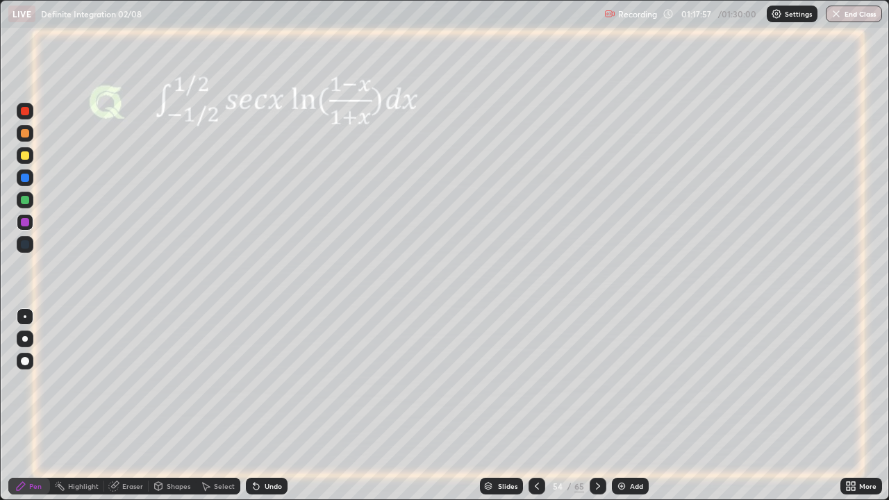
click at [26, 197] on div at bounding box center [25, 200] width 8 height 8
click at [597, 406] on icon at bounding box center [598, 486] width 11 height 11
click at [598, 406] on icon at bounding box center [598, 486] width 11 height 11
click at [597, 406] on icon at bounding box center [598, 486] width 4 height 7
click at [25, 222] on div at bounding box center [25, 222] width 8 height 8
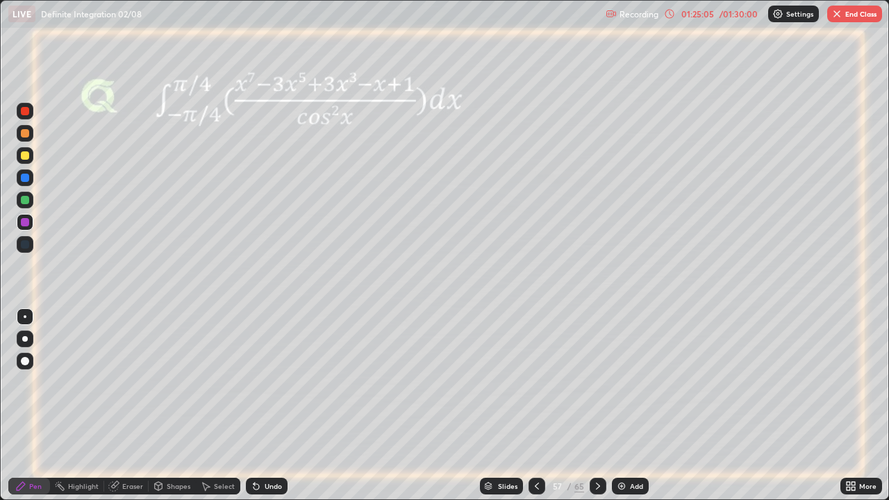
click at [256, 406] on icon at bounding box center [256, 486] width 11 height 11
click at [596, 406] on icon at bounding box center [598, 486] width 11 height 11
click at [600, 406] on div at bounding box center [598, 486] width 17 height 17
click at [602, 406] on div at bounding box center [598, 486] width 17 height 28
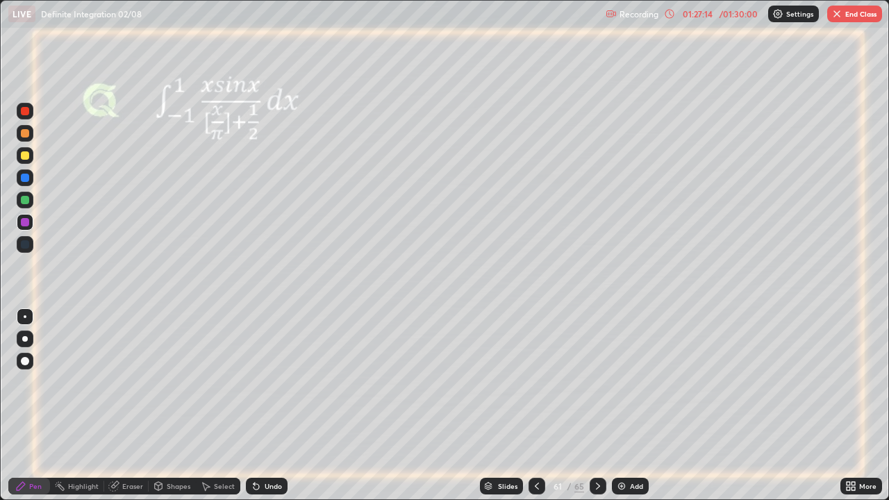
click at [601, 406] on div at bounding box center [598, 486] width 17 height 28
click at [596, 406] on icon at bounding box center [598, 486] width 11 height 11
click at [536, 406] on icon at bounding box center [536, 486] width 11 height 11
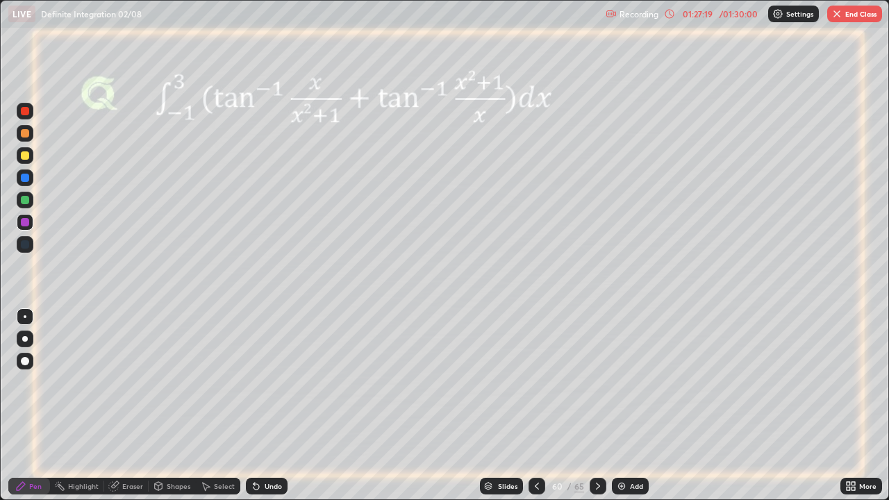
click at [541, 406] on div at bounding box center [537, 486] width 17 height 17
click at [543, 406] on div at bounding box center [537, 486] width 17 height 17
click at [842, 18] on button "End Class" at bounding box center [854, 14] width 55 height 17
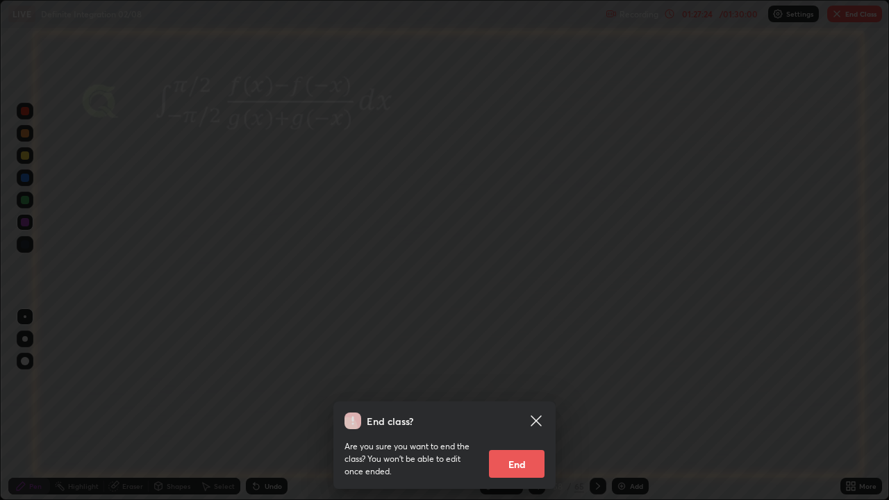
click at [519, 406] on button "End" at bounding box center [517, 464] width 56 height 28
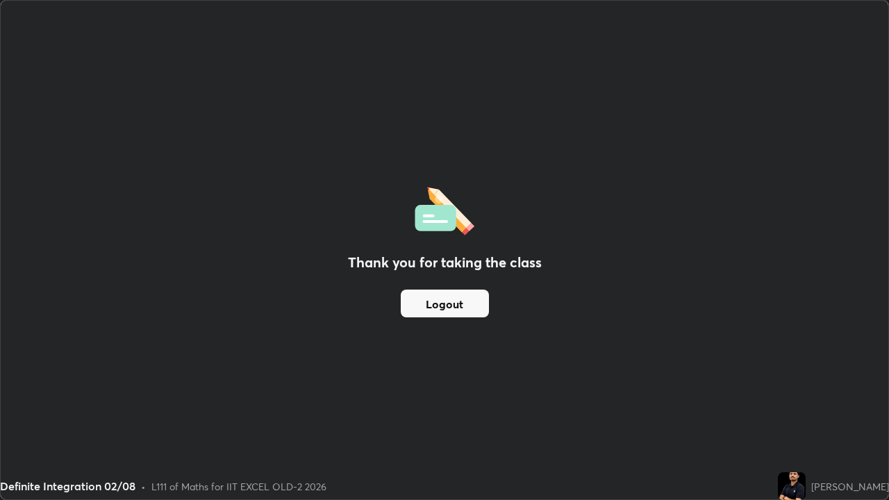
click at [445, 304] on button "Logout" at bounding box center [445, 304] width 88 height 28
